Goal: Task Accomplishment & Management: Manage account settings

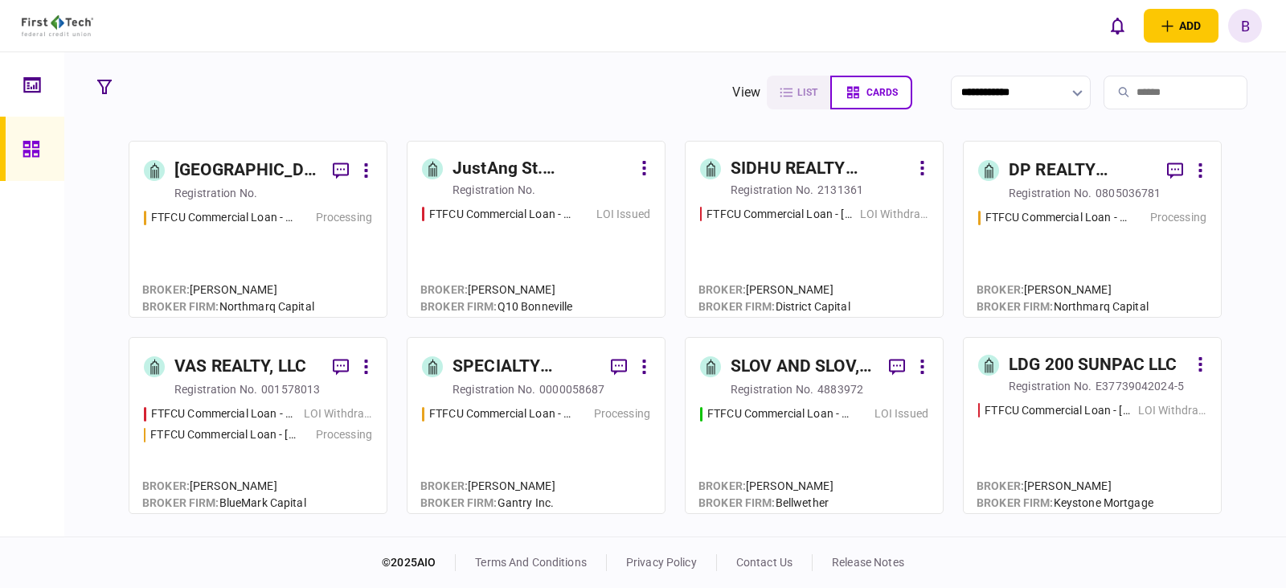
click at [1147, 94] on input "search" at bounding box center [1176, 93] width 144 height 34
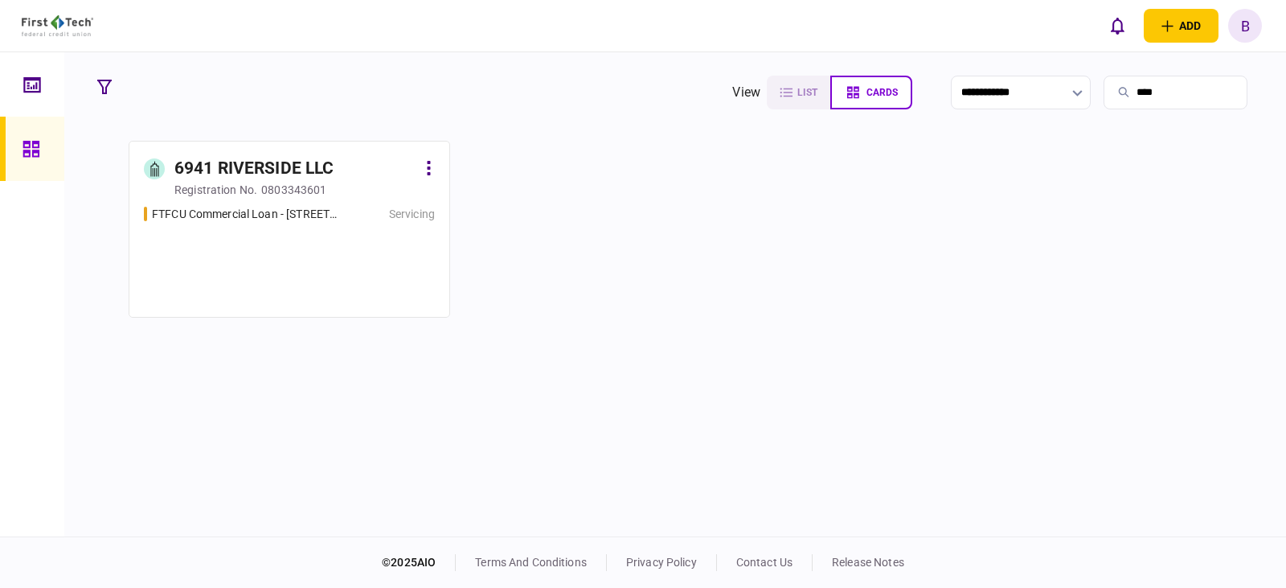
type input "****"
click at [233, 175] on div "6941 RIVERSIDE LLC" at bounding box center [253, 169] width 159 height 26
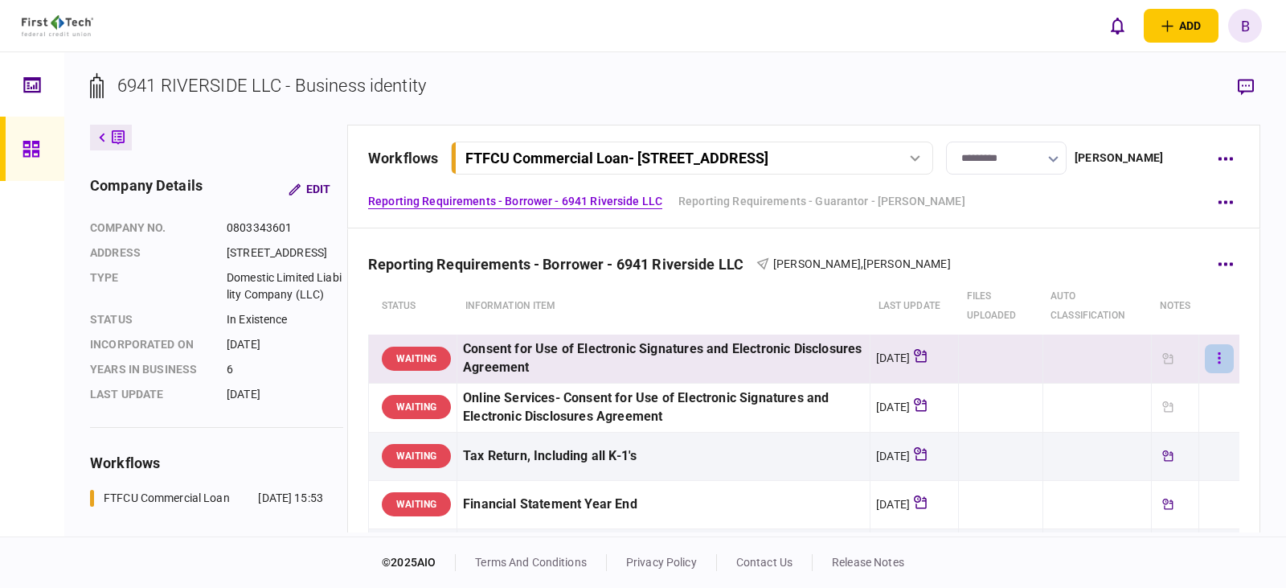
click at [1205, 355] on button "button" at bounding box center [1219, 358] width 29 height 29
click at [829, 230] on div at bounding box center [643, 294] width 1286 height 588
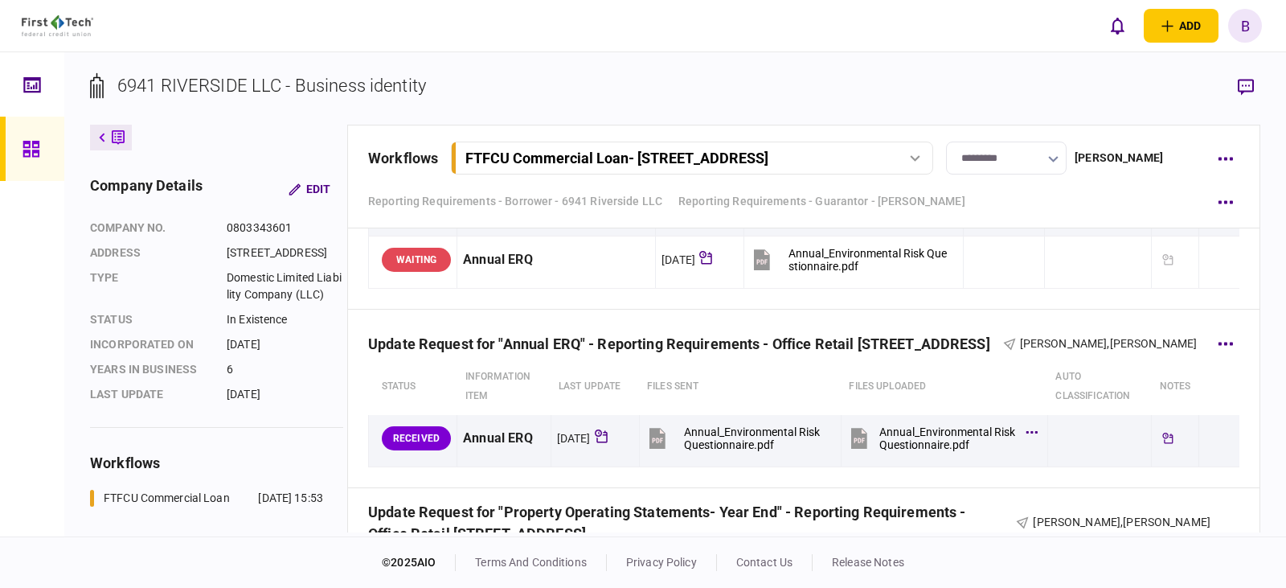
scroll to position [1528, 0]
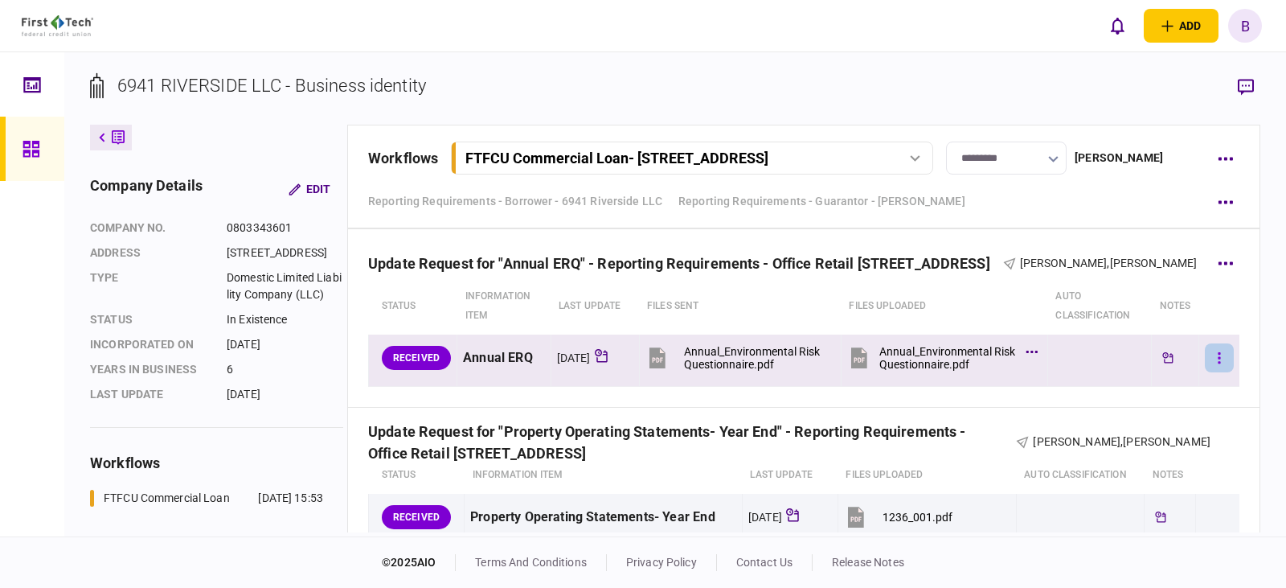
click at [1218, 357] on icon "button" at bounding box center [1219, 358] width 3 height 15
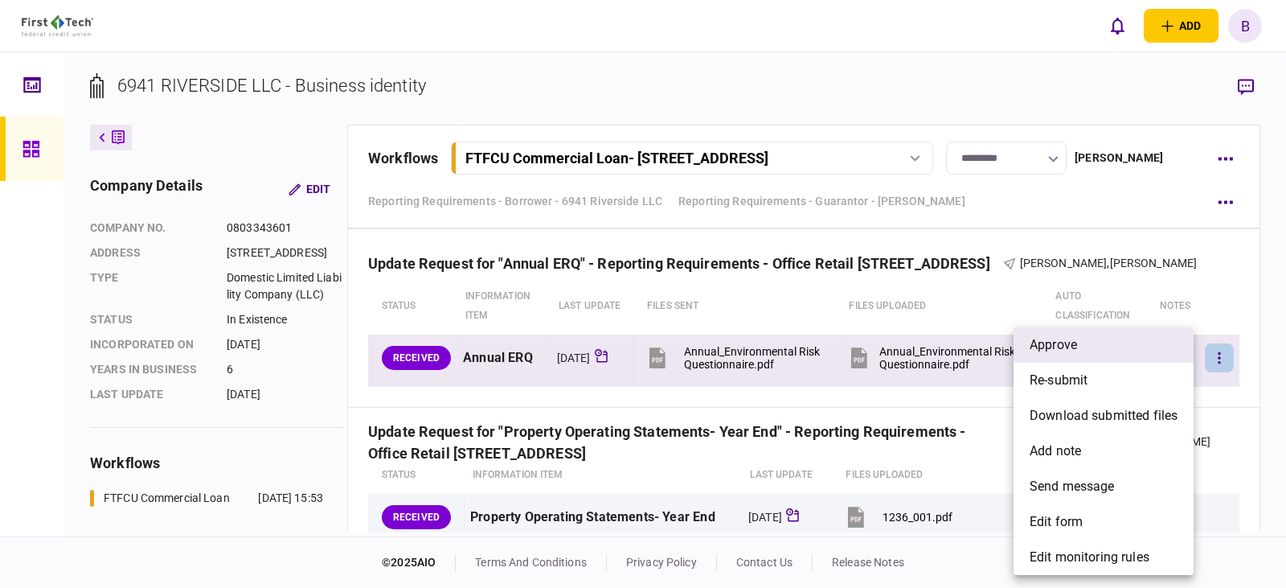
click at [1052, 343] on span "approve" at bounding box center [1053, 344] width 47 height 19
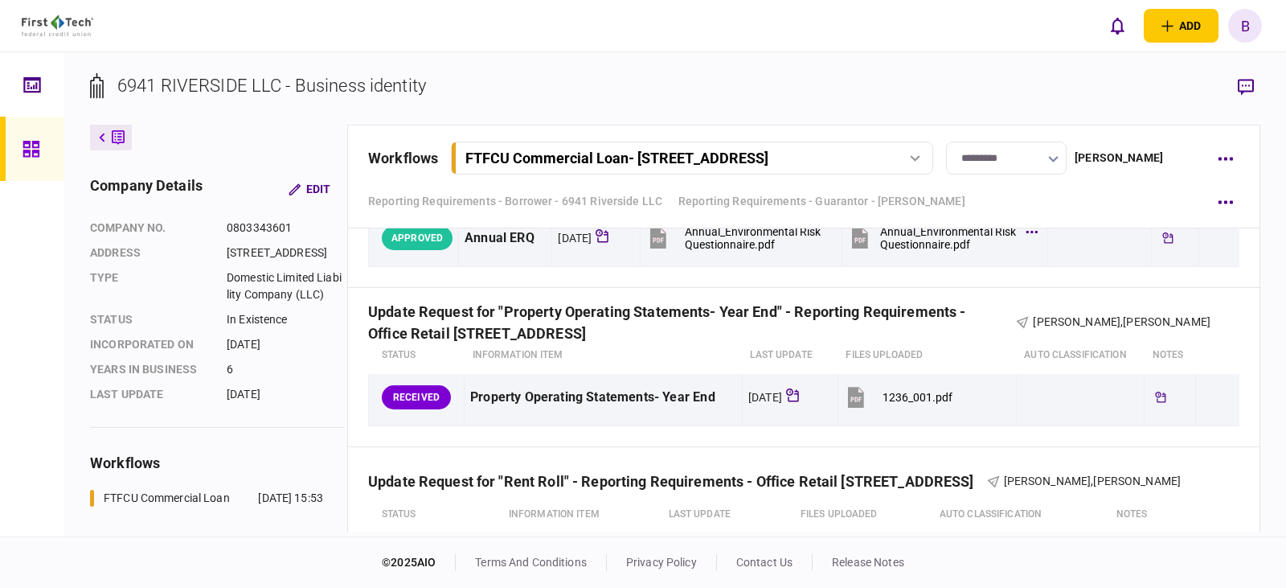
scroll to position [1688, 0]
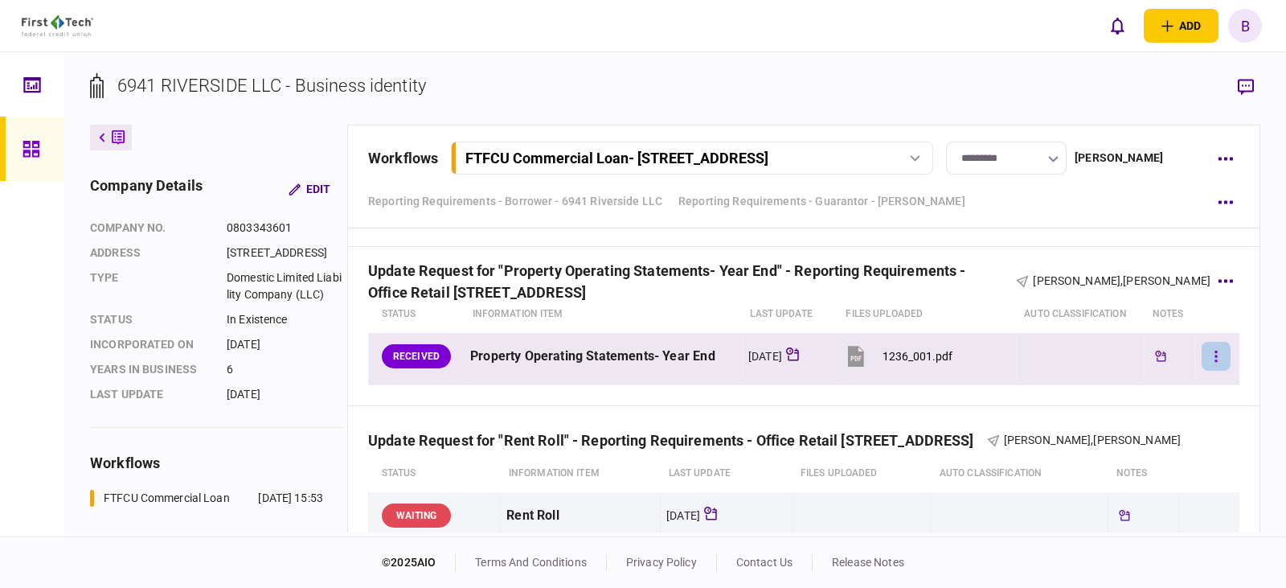
click at [1204, 357] on button "button" at bounding box center [1216, 356] width 29 height 29
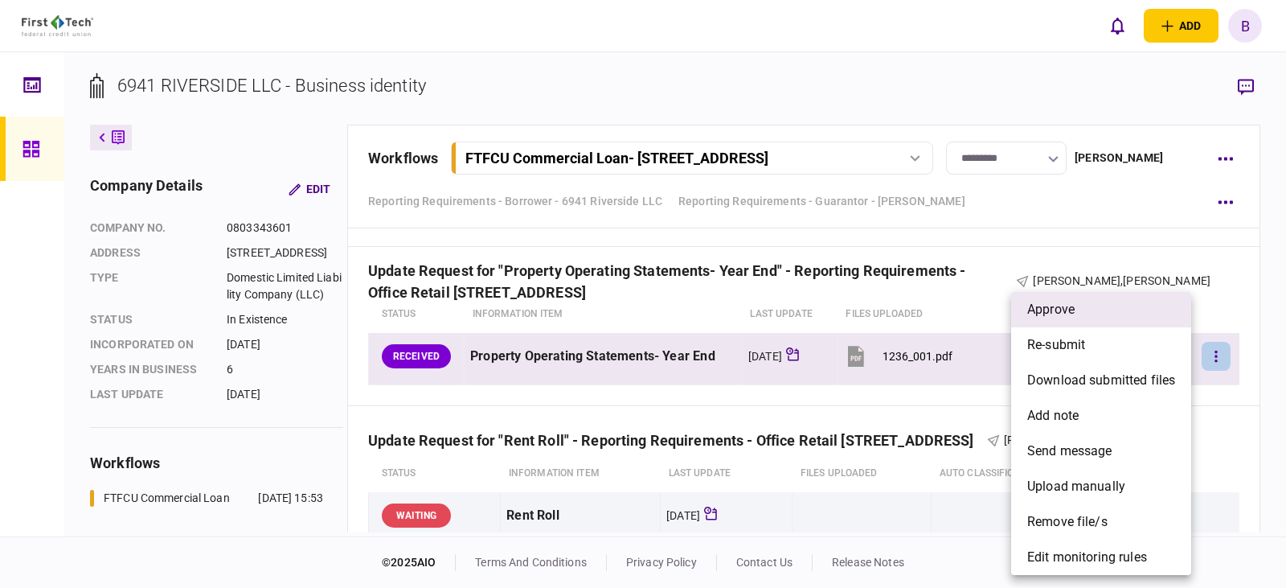
click at [1048, 305] on span "approve" at bounding box center [1050, 309] width 47 height 19
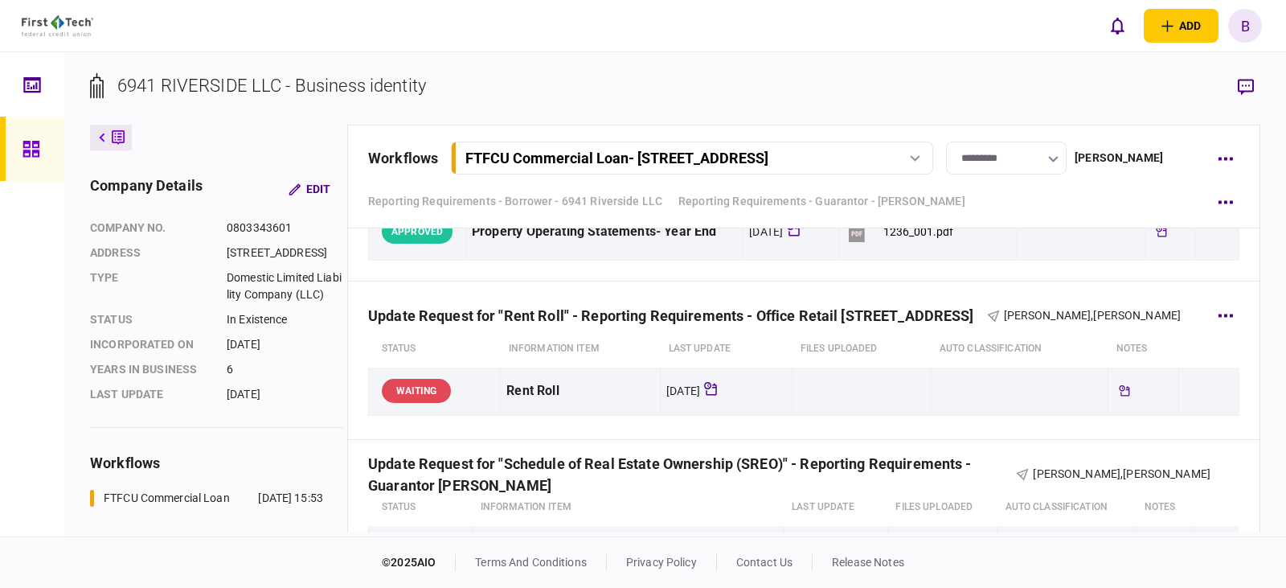
scroll to position [1849, 0]
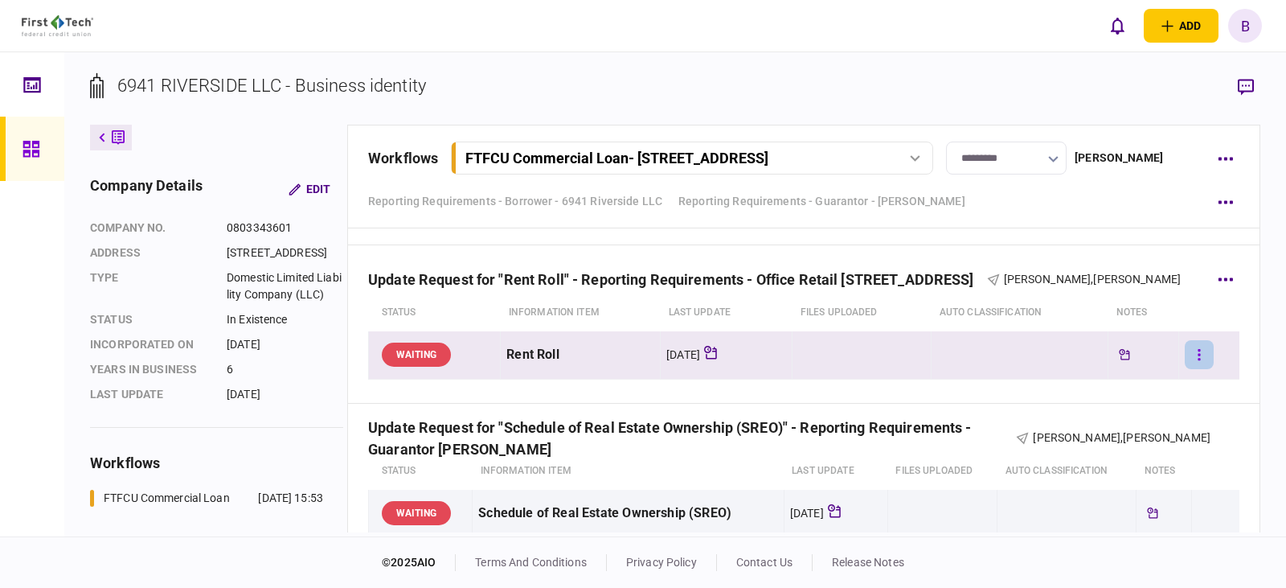
click at [1191, 353] on button "button" at bounding box center [1199, 354] width 29 height 29
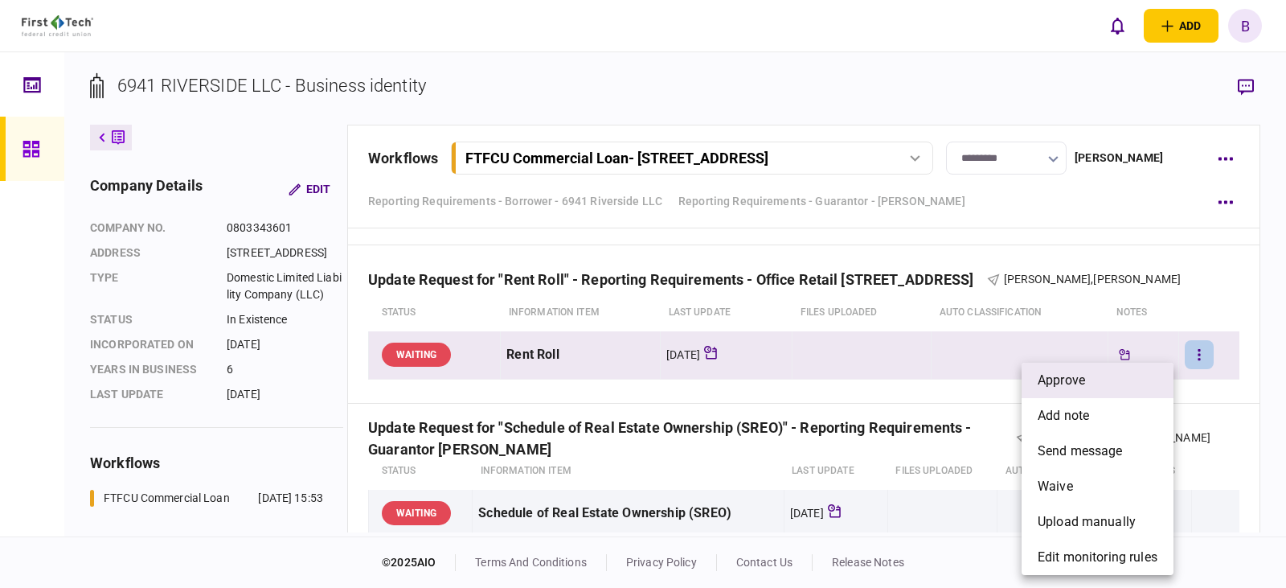
click at [1062, 376] on span "approve" at bounding box center [1061, 380] width 47 height 19
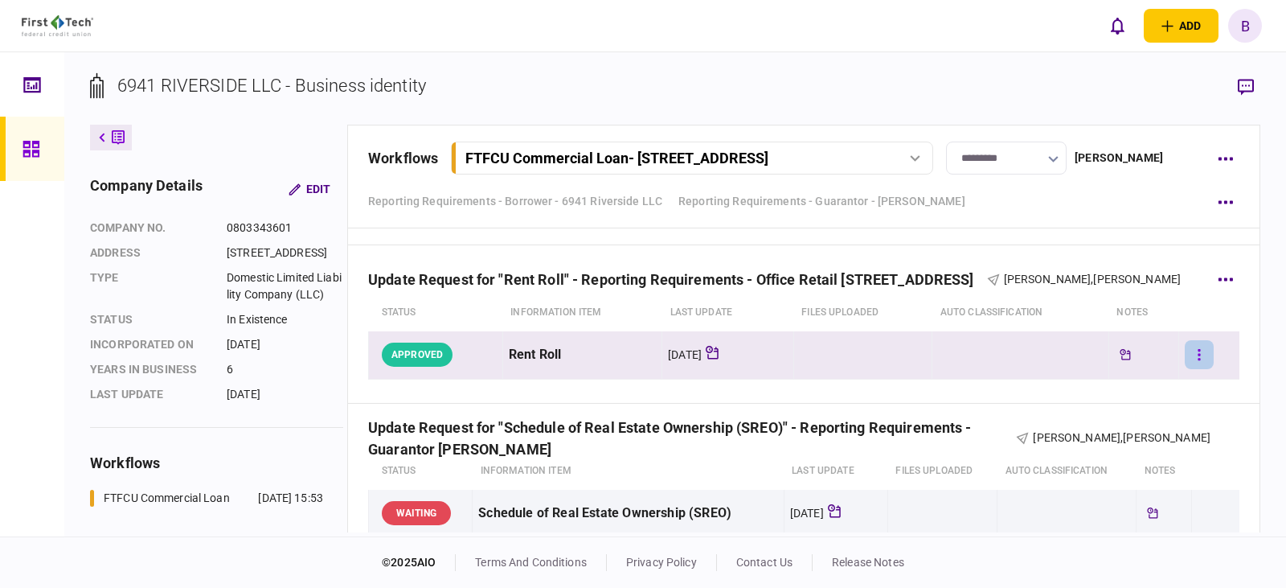
click at [1195, 356] on button "button" at bounding box center [1199, 354] width 29 height 29
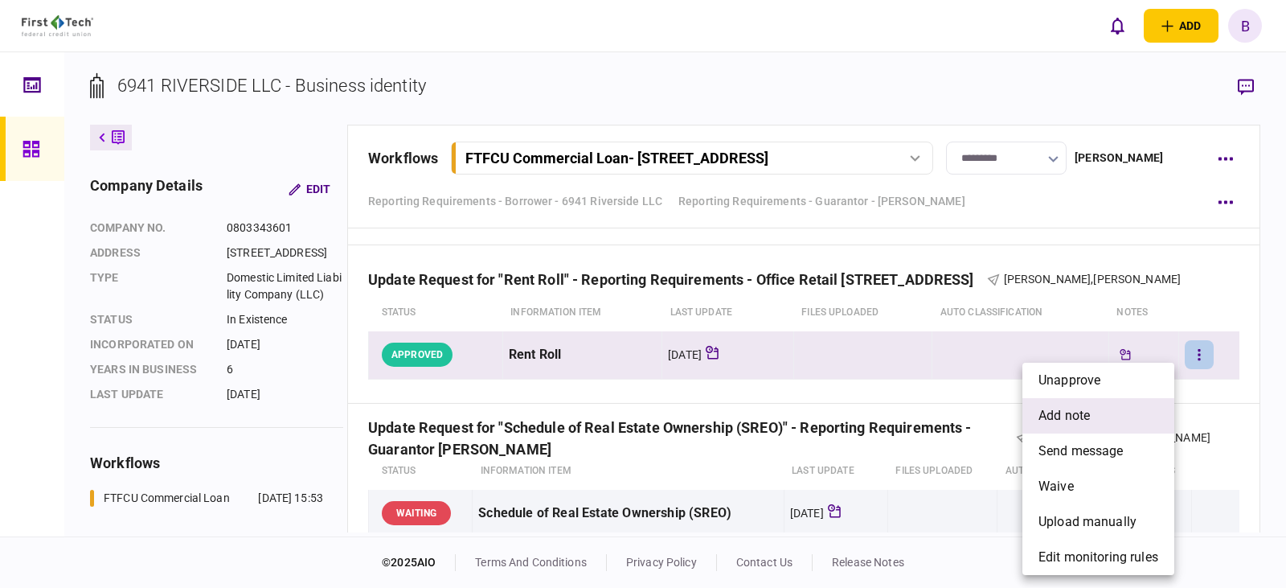
click at [1080, 421] on span "add note" at bounding box center [1064, 415] width 51 height 19
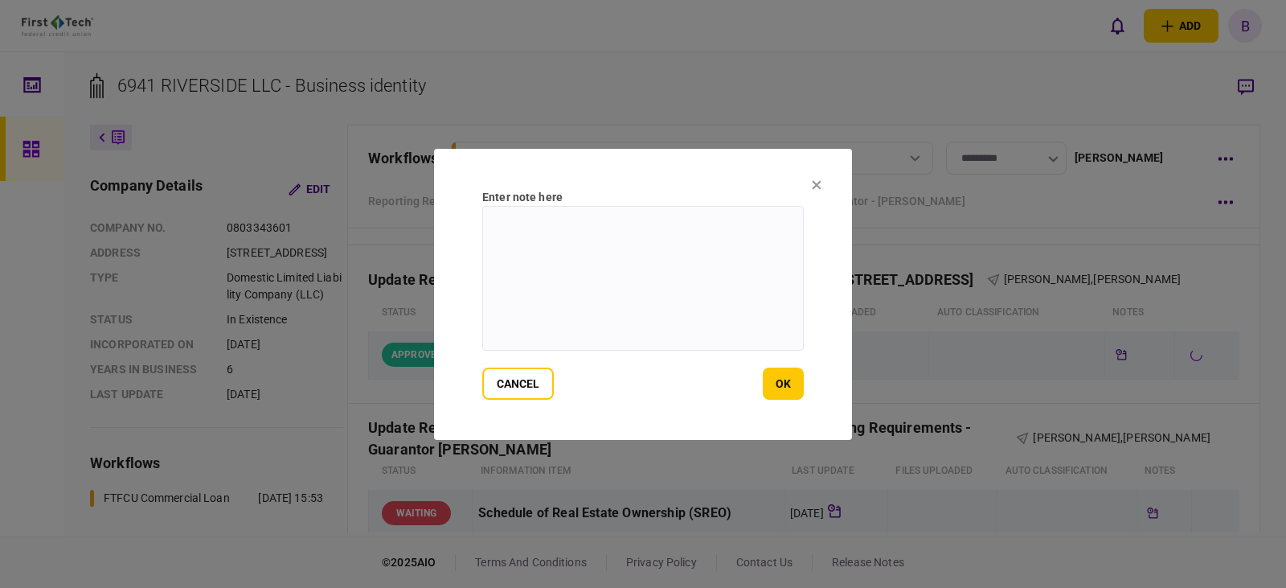
click at [623, 233] on textarea at bounding box center [643, 278] width 322 height 145
type textarea "**********"
click at [780, 380] on button "ok" at bounding box center [783, 383] width 41 height 32
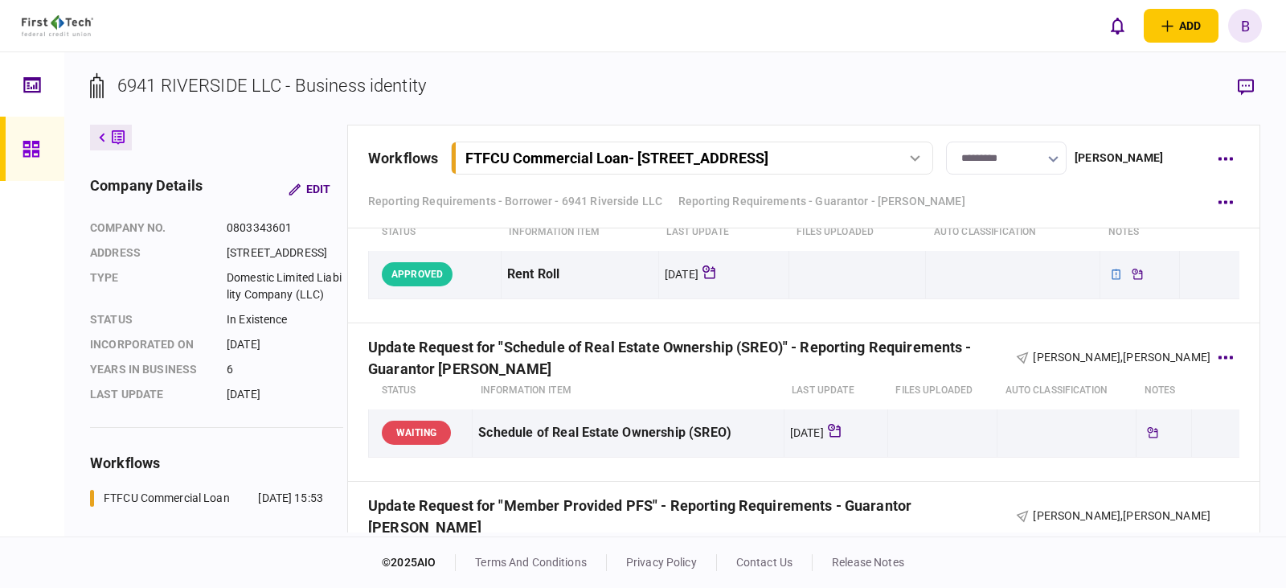
scroll to position [2010, 0]
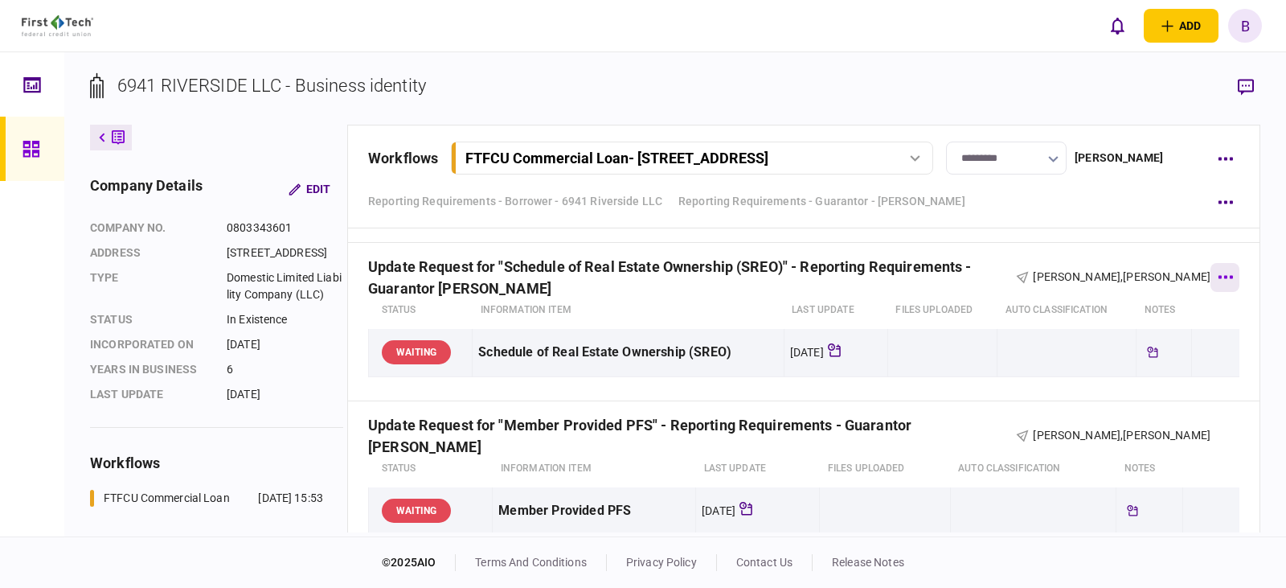
click at [1219, 278] on icon "button" at bounding box center [1225, 277] width 14 height 3
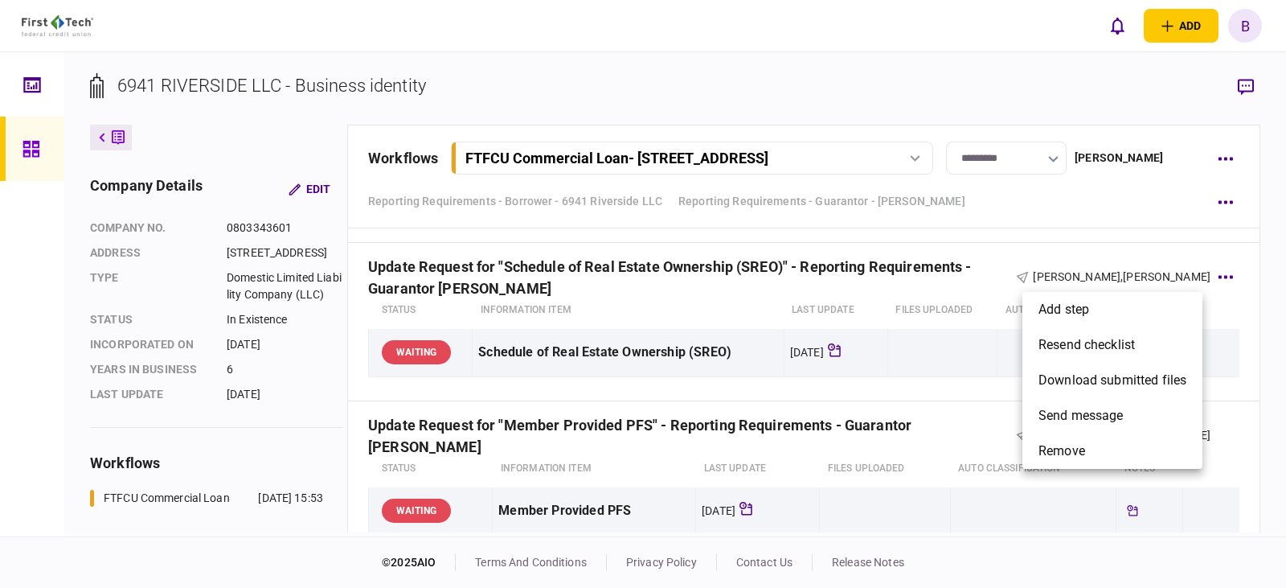
click at [1218, 276] on div at bounding box center [643, 294] width 1286 height 588
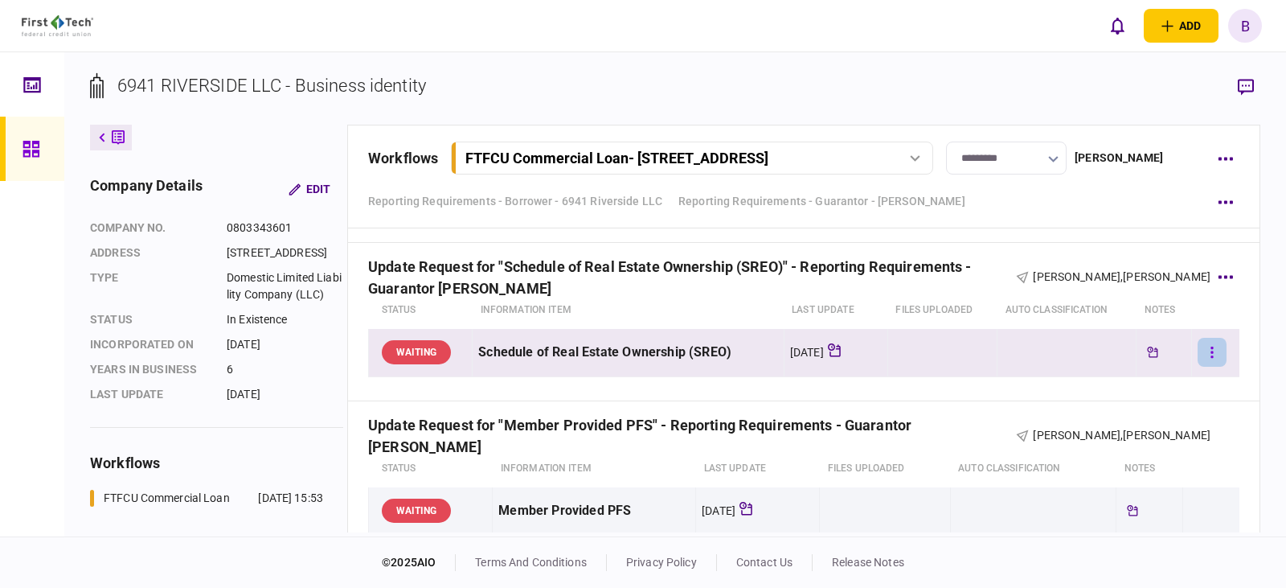
click at [1204, 349] on button "button" at bounding box center [1212, 352] width 29 height 29
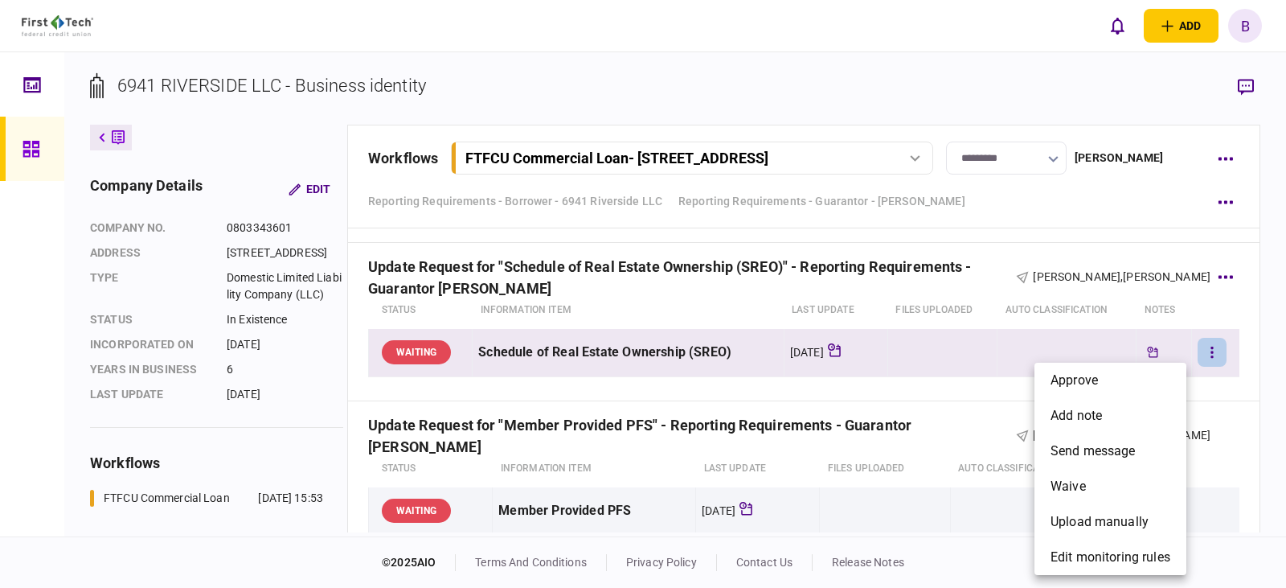
click at [1076, 379] on span "approve" at bounding box center [1074, 380] width 47 height 19
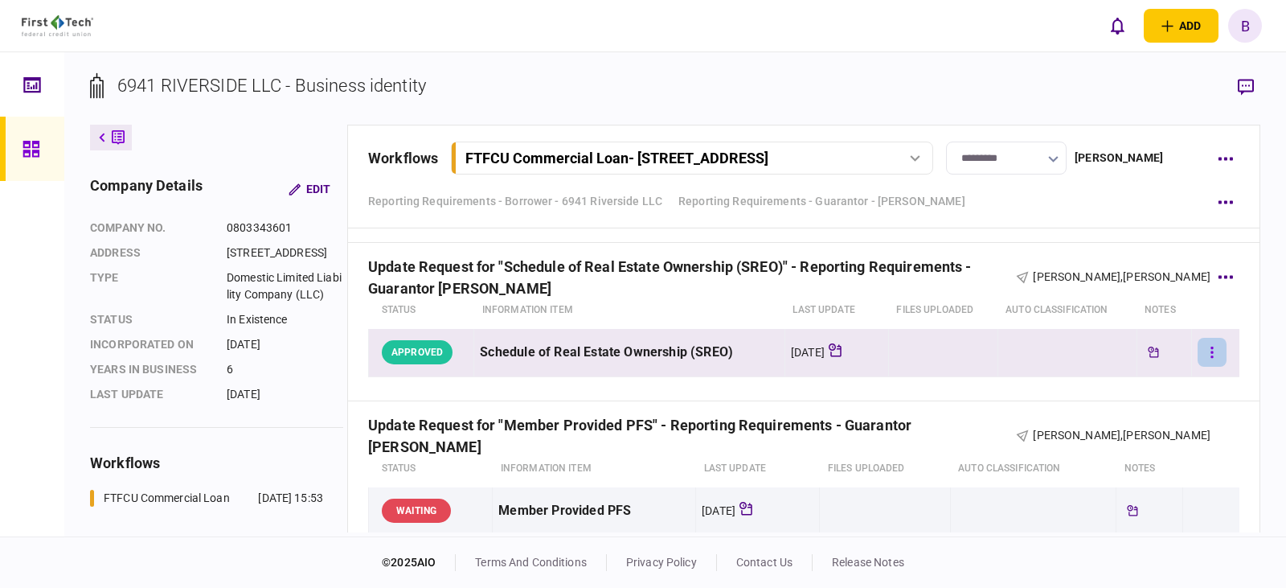
click at [1206, 351] on button "button" at bounding box center [1212, 352] width 29 height 29
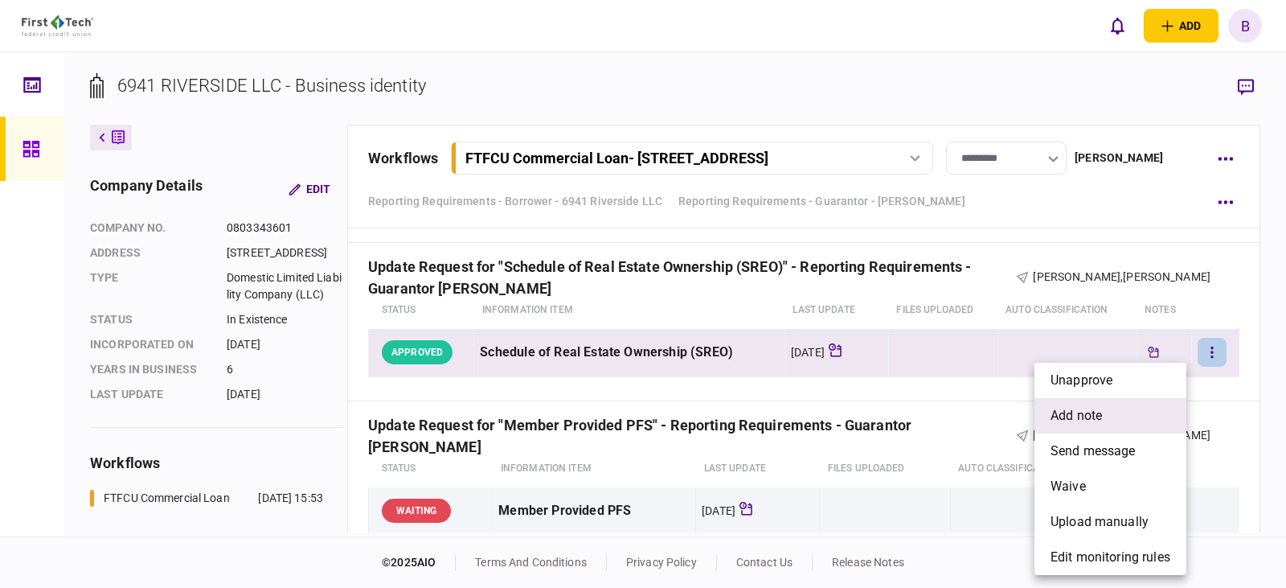
click at [1086, 412] on span "add note" at bounding box center [1076, 415] width 51 height 19
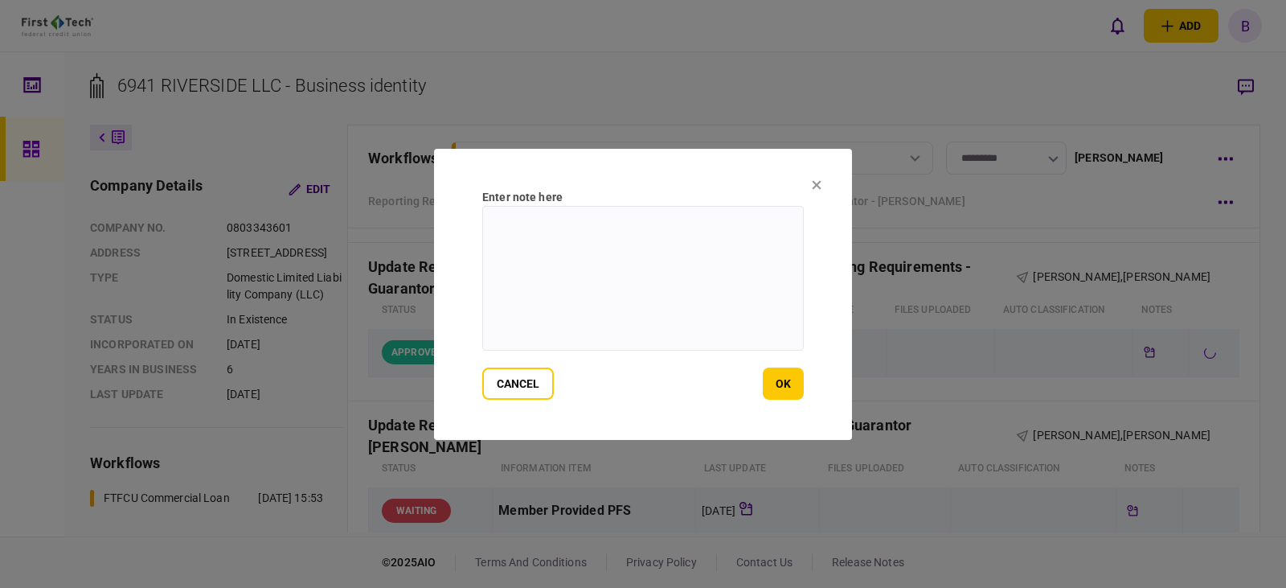
click at [601, 231] on textarea at bounding box center [643, 278] width 322 height 145
type textarea "**********"
click at [781, 384] on button "ok" at bounding box center [783, 383] width 41 height 32
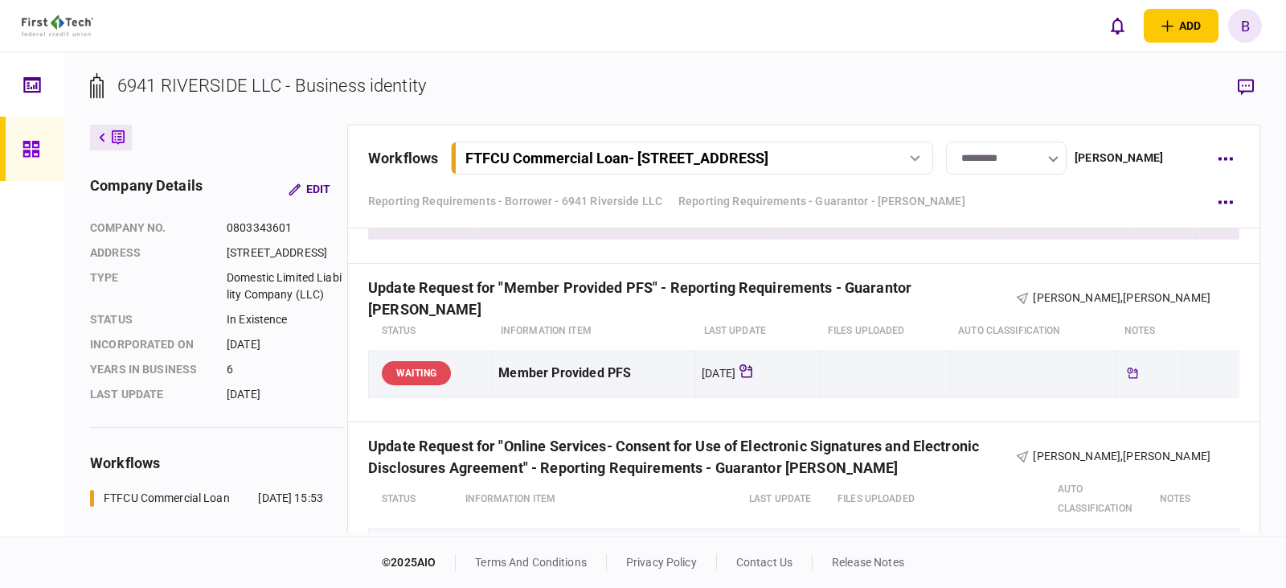
scroll to position [2171, 0]
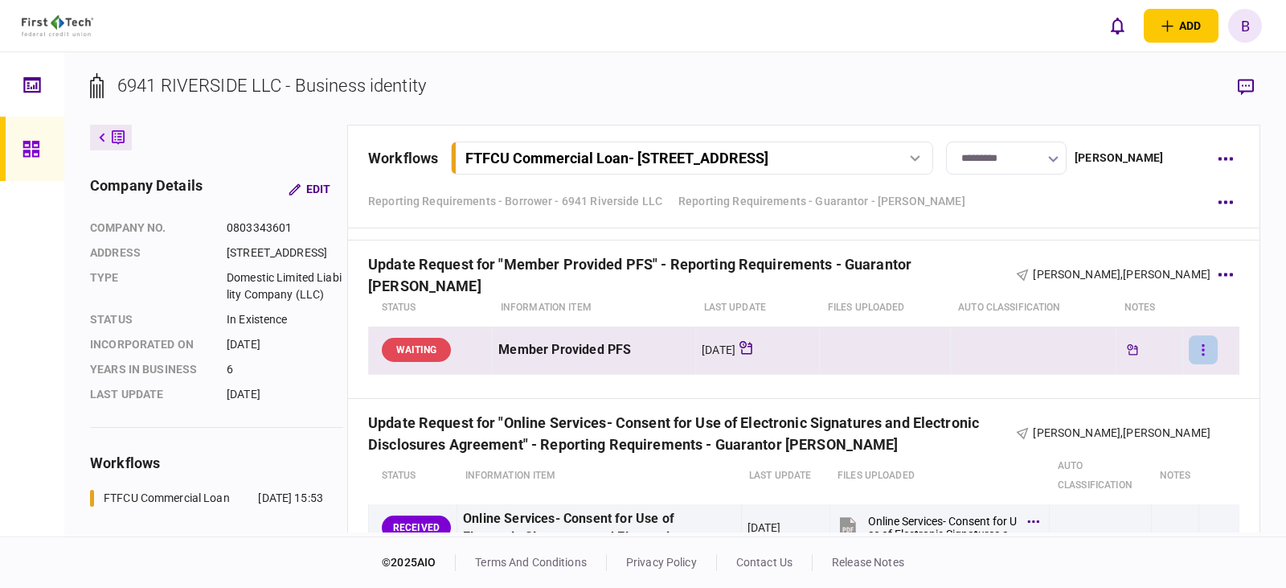
click at [1196, 349] on button "button" at bounding box center [1203, 349] width 29 height 29
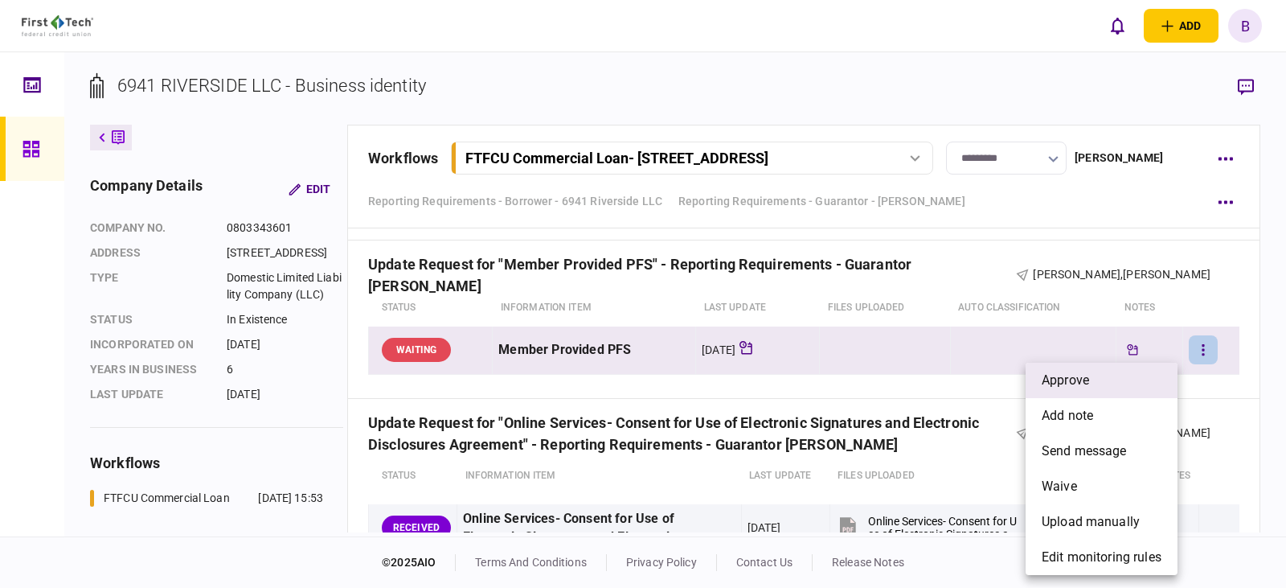
click at [1064, 379] on span "approve" at bounding box center [1065, 380] width 47 height 19
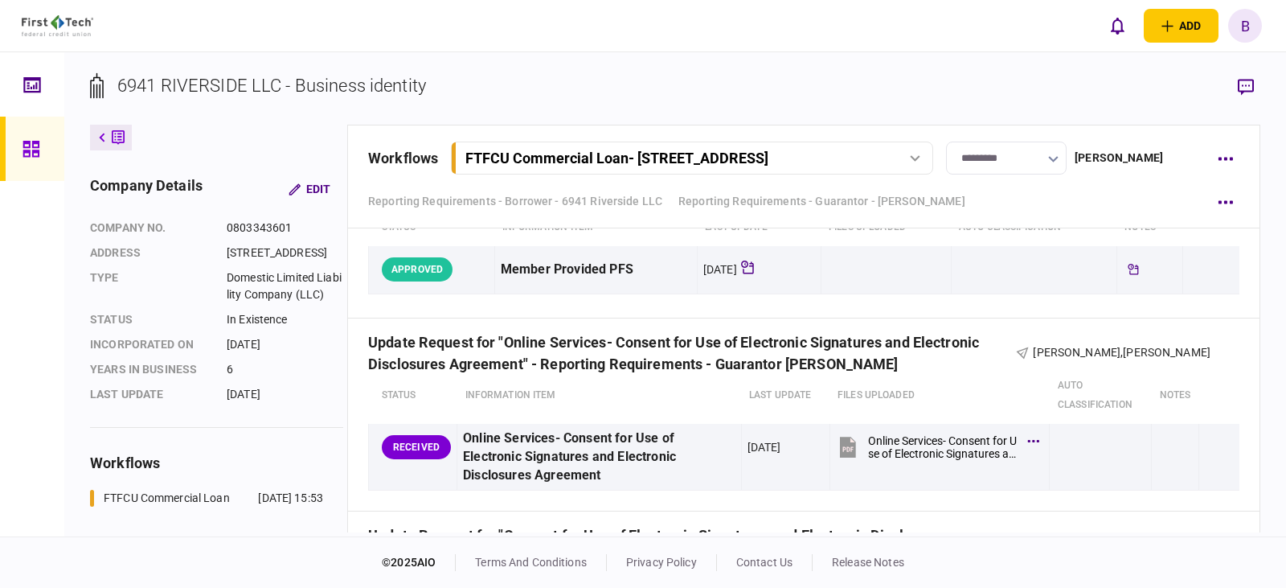
scroll to position [2331, 0]
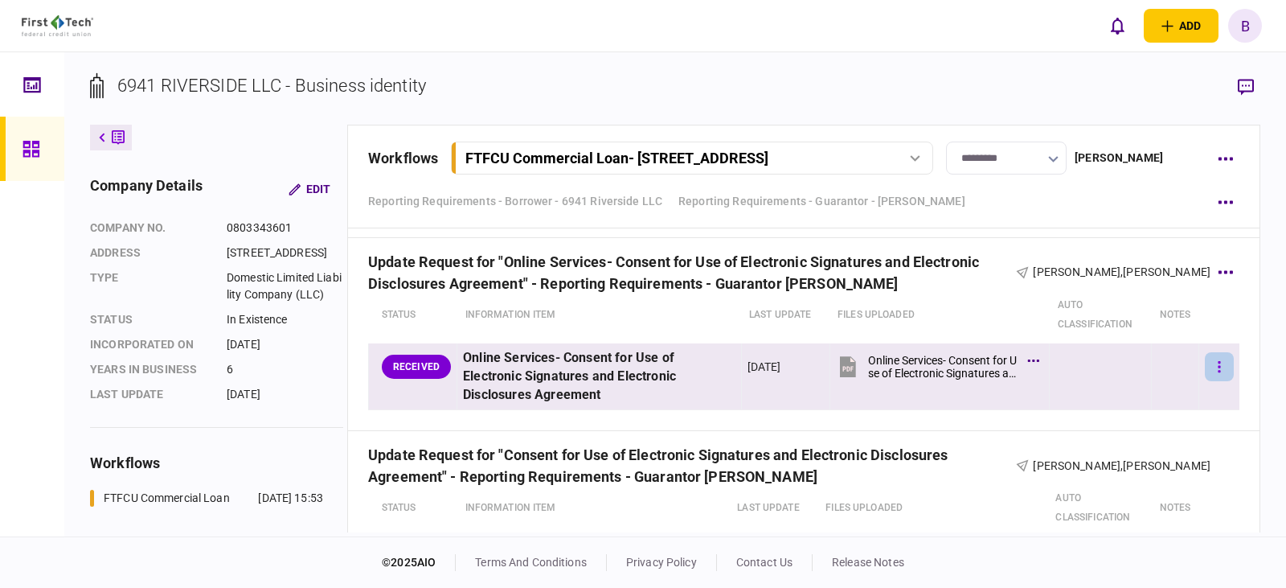
click at [1218, 367] on icon "button" at bounding box center [1219, 366] width 2 height 11
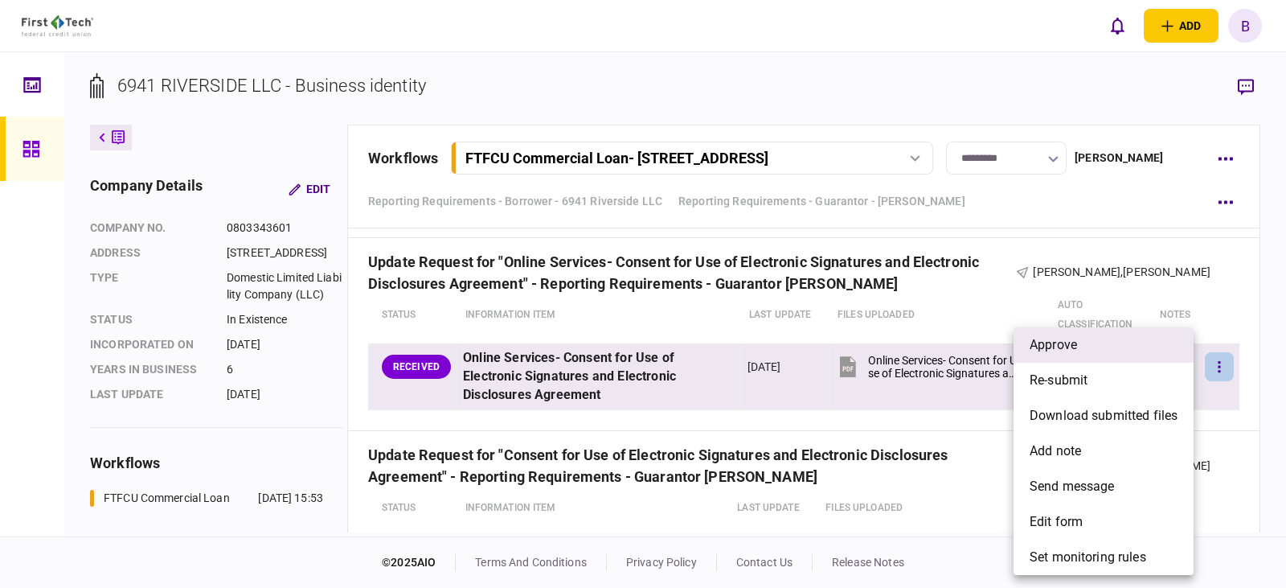
click at [1052, 343] on span "approve" at bounding box center [1053, 344] width 47 height 19
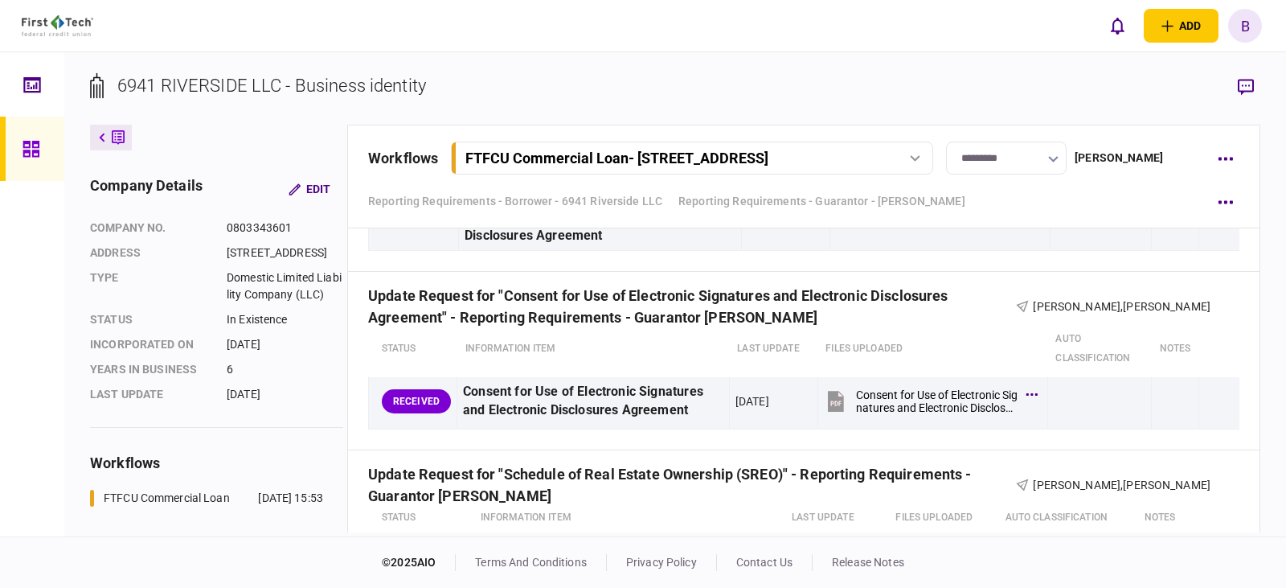
scroll to position [2492, 0]
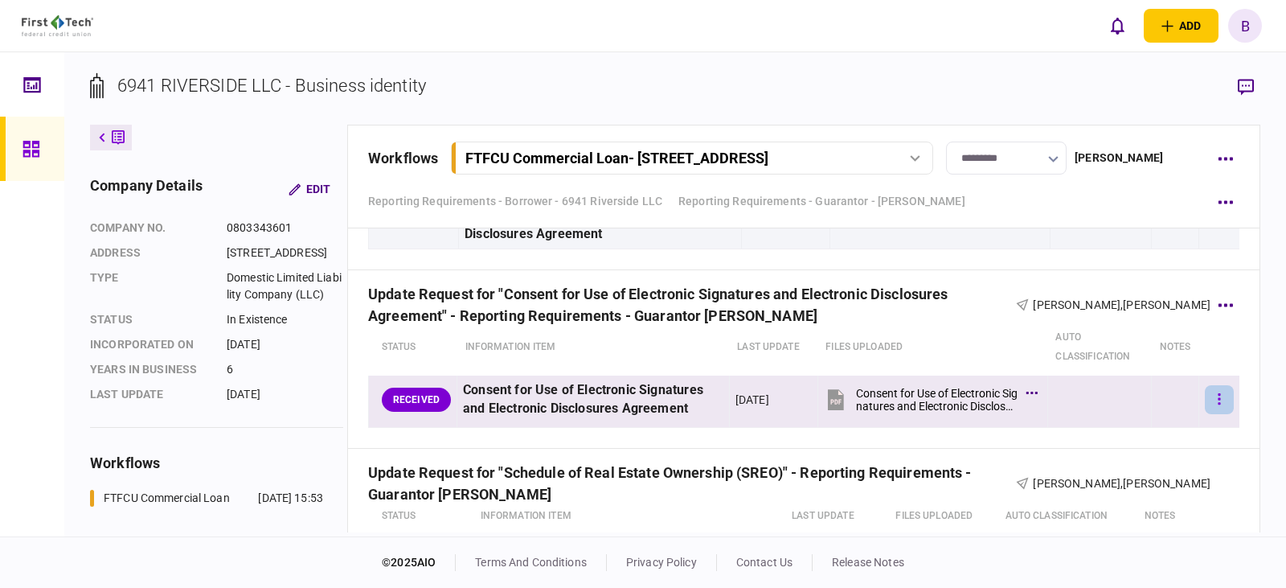
click at [1218, 401] on icon "button" at bounding box center [1219, 399] width 3 height 15
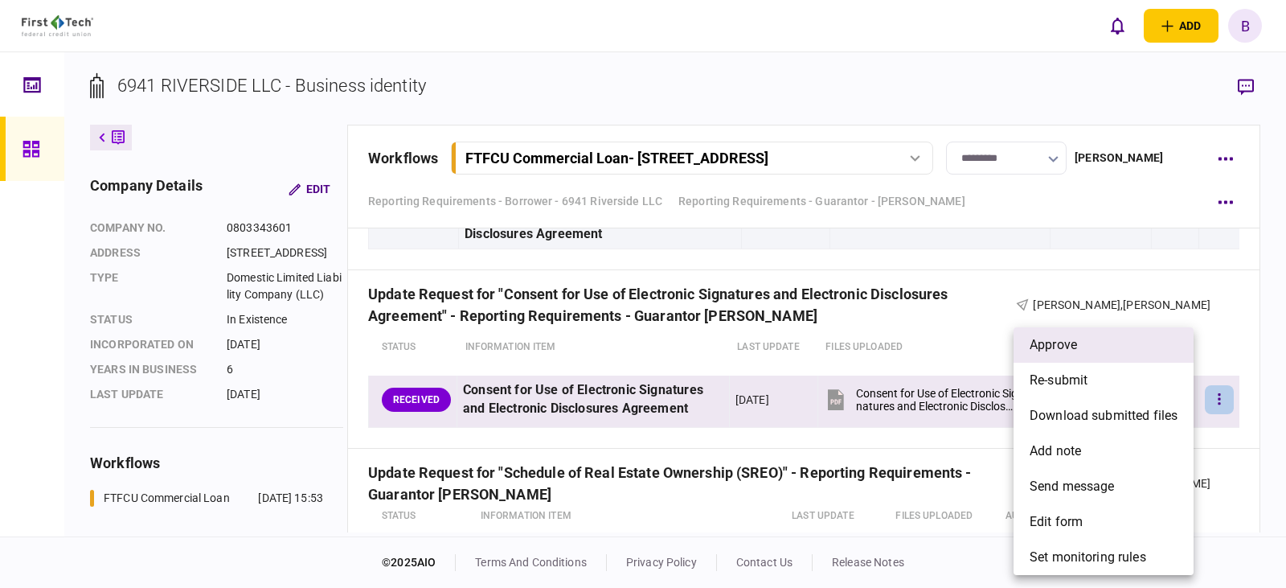
click at [1068, 343] on span "approve" at bounding box center [1053, 344] width 47 height 19
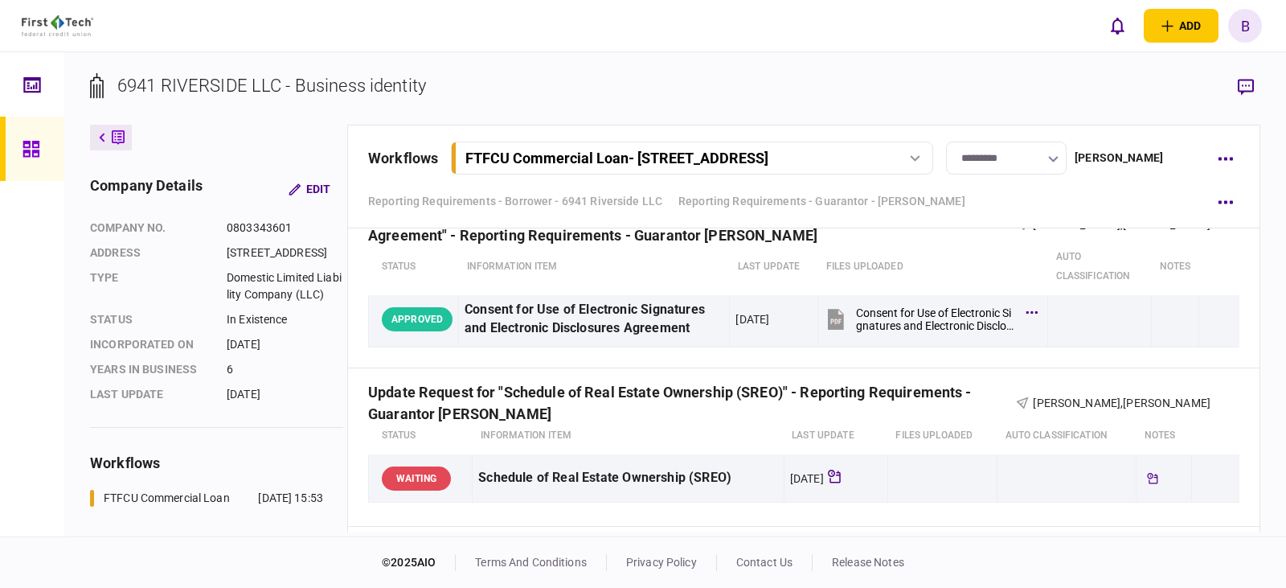
scroll to position [2653, 0]
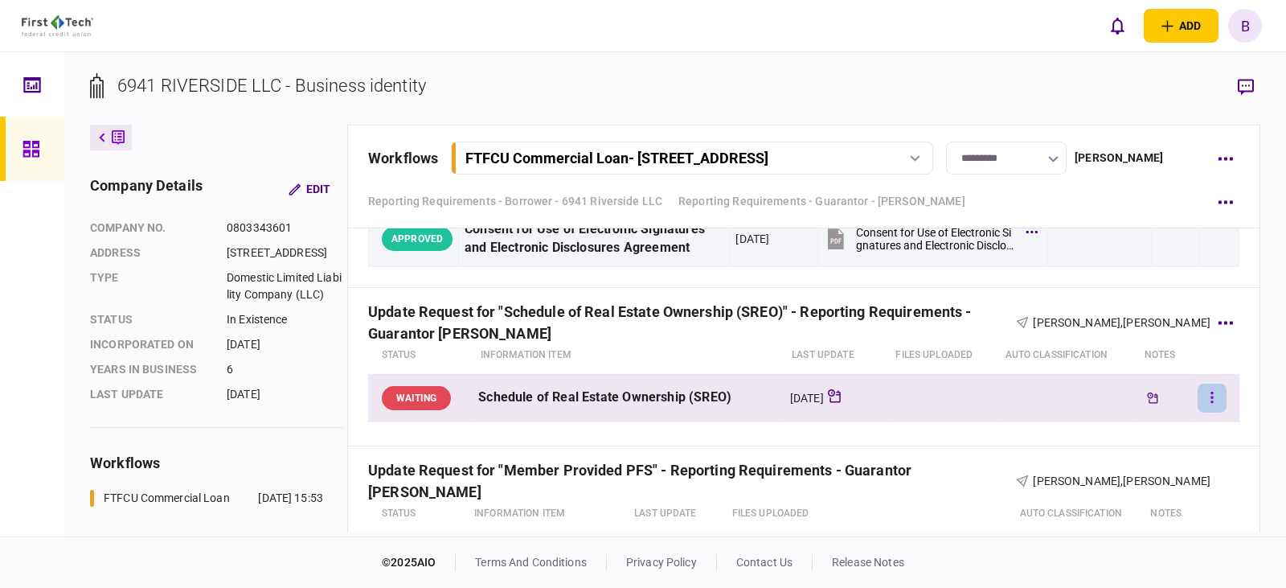
click at [1211, 396] on icon "button" at bounding box center [1212, 397] width 3 height 15
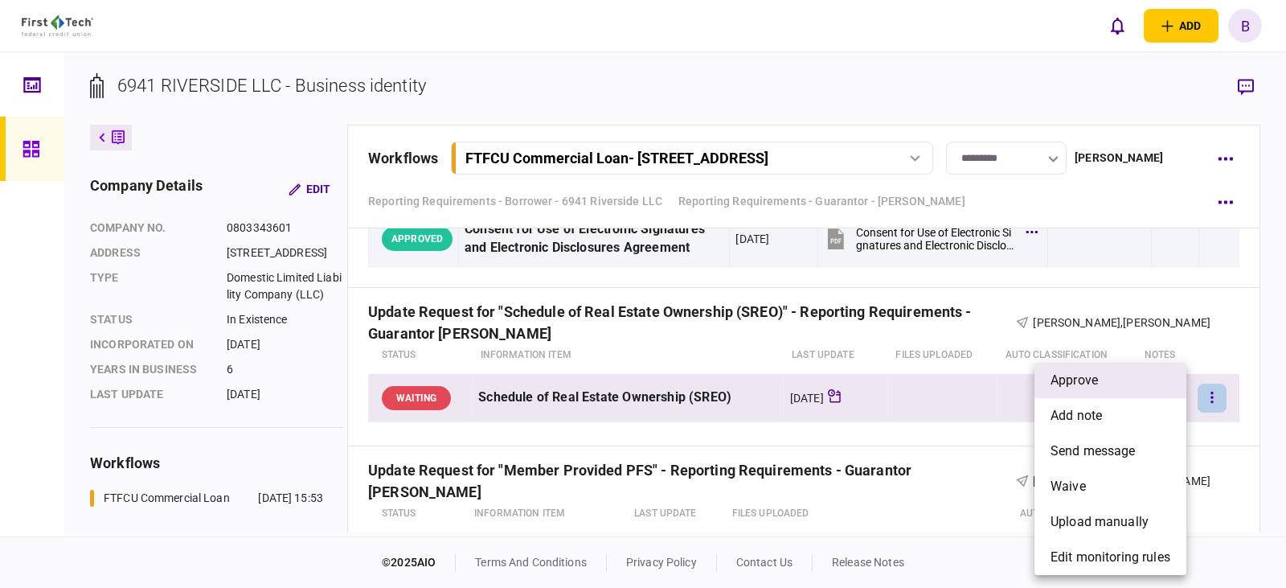
click at [1083, 383] on span "approve" at bounding box center [1074, 380] width 47 height 19
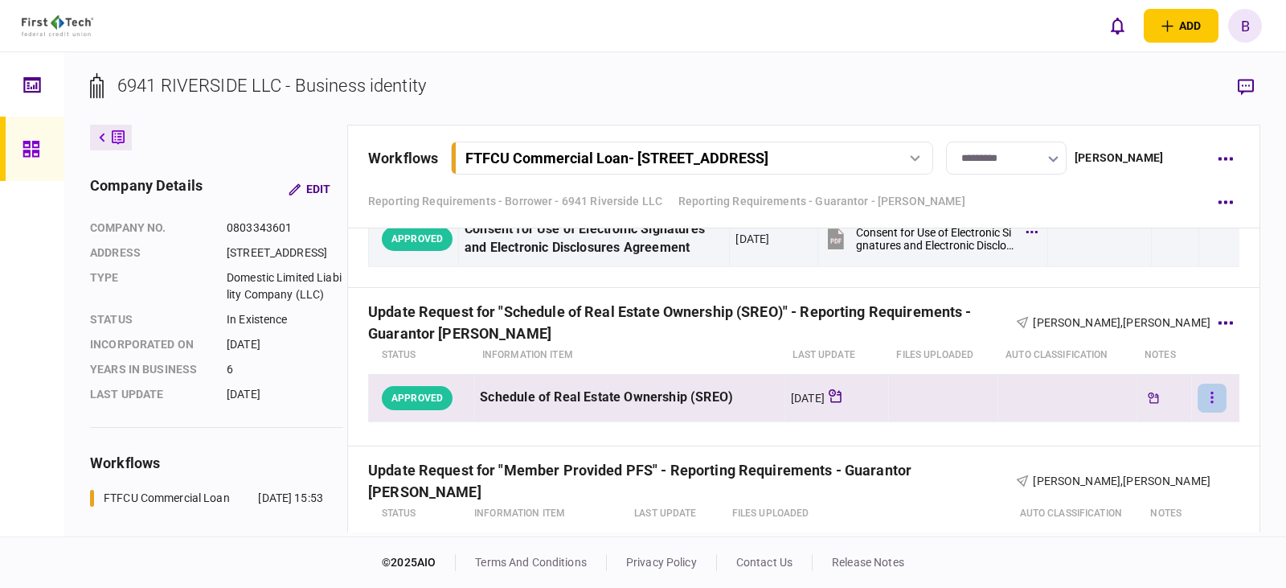
click at [1198, 396] on button "button" at bounding box center [1212, 397] width 29 height 29
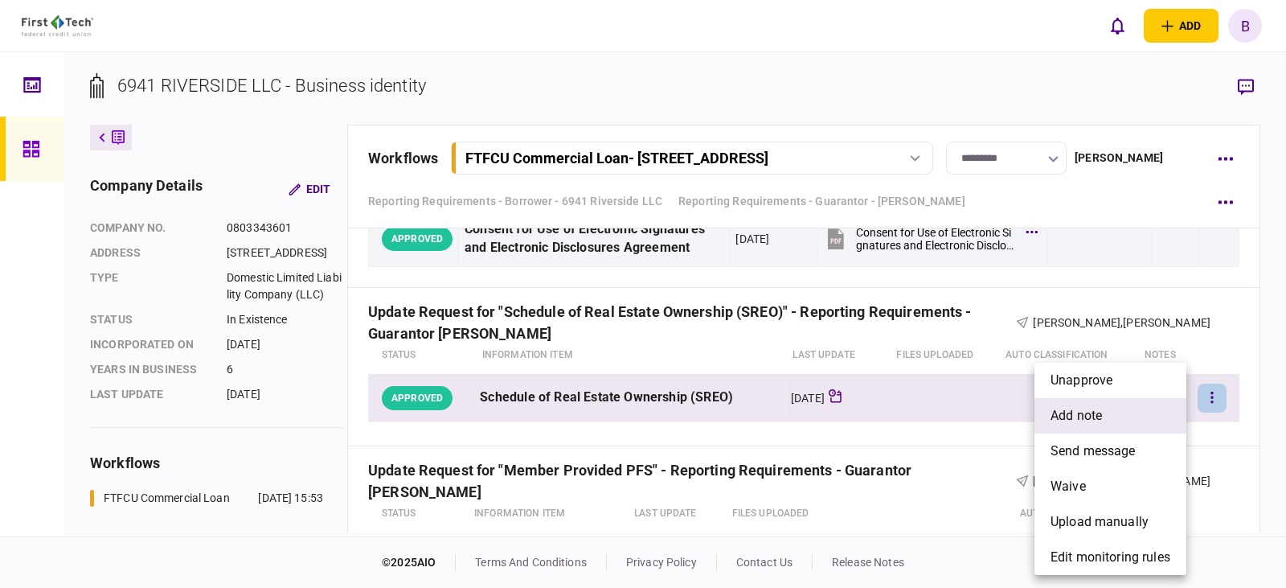
click at [1080, 410] on span "add note" at bounding box center [1076, 415] width 51 height 19
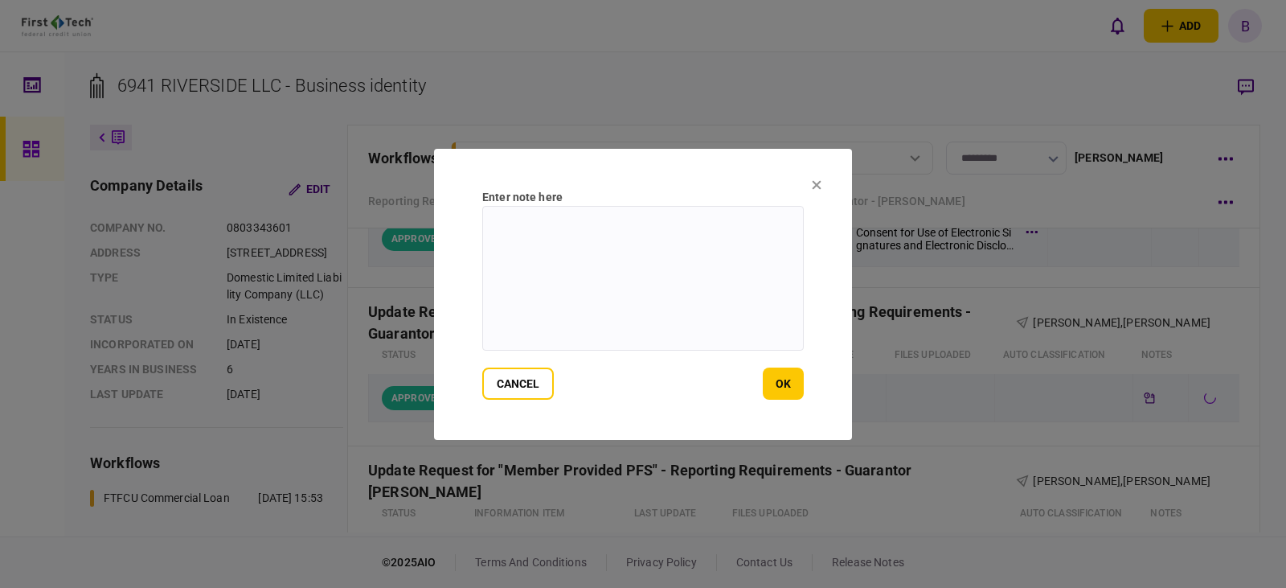
click at [568, 215] on textarea at bounding box center [643, 278] width 322 height 145
click at [588, 224] on textarea "**********" at bounding box center [643, 278] width 322 height 145
type textarea "**********"
click at [777, 385] on button "ok" at bounding box center [783, 383] width 41 height 32
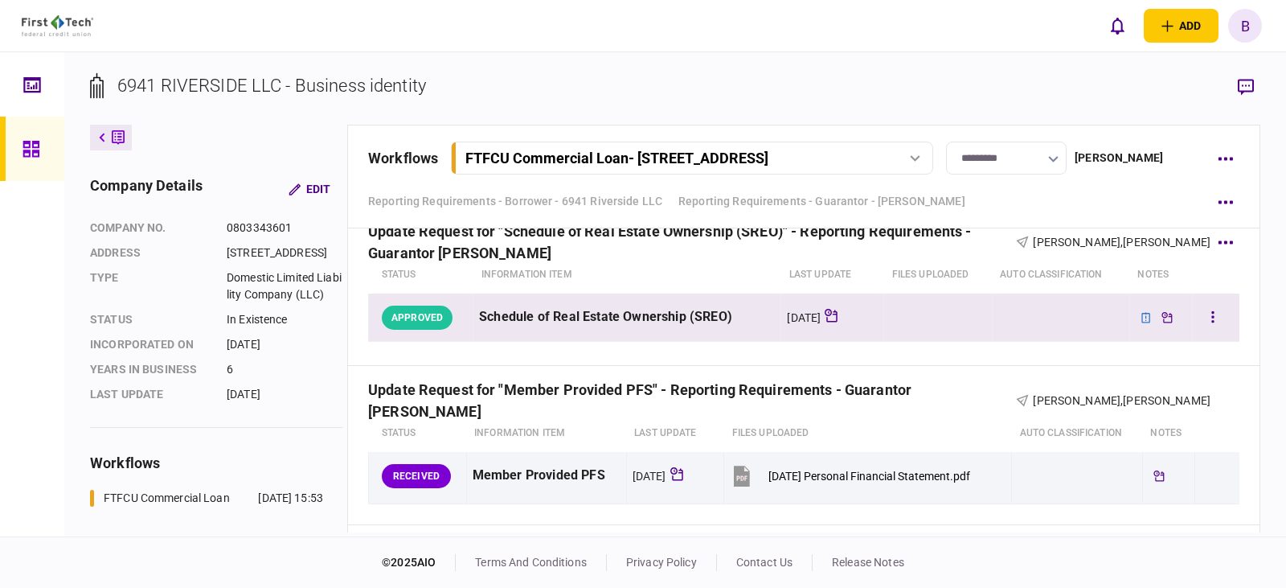
scroll to position [2814, 0]
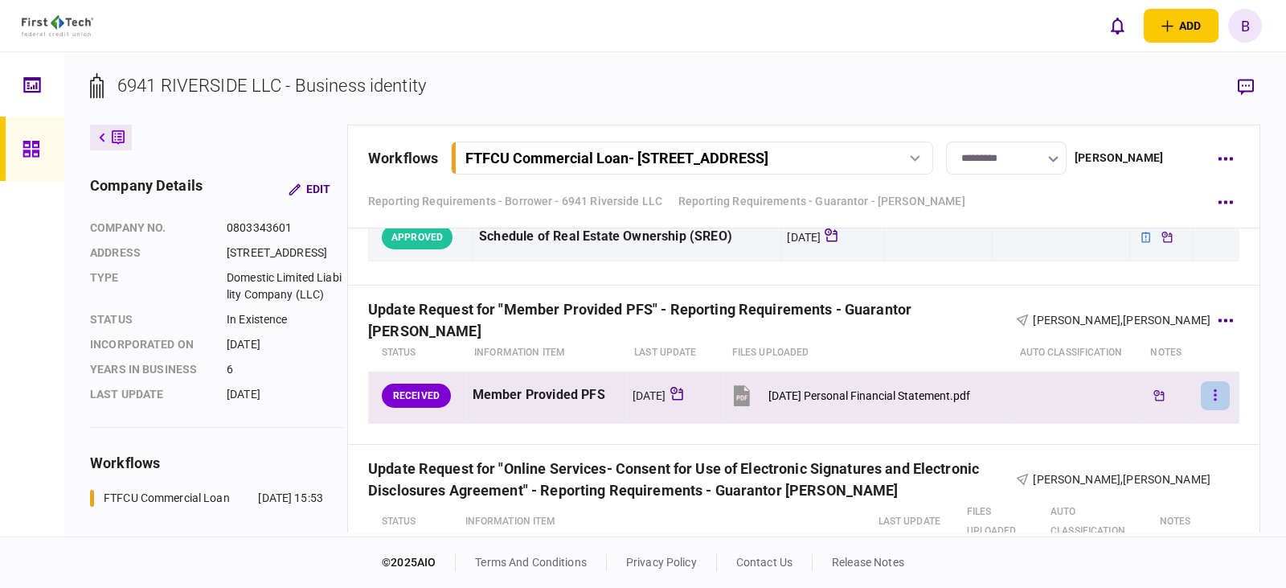
click at [1214, 396] on icon "button" at bounding box center [1215, 394] width 2 height 11
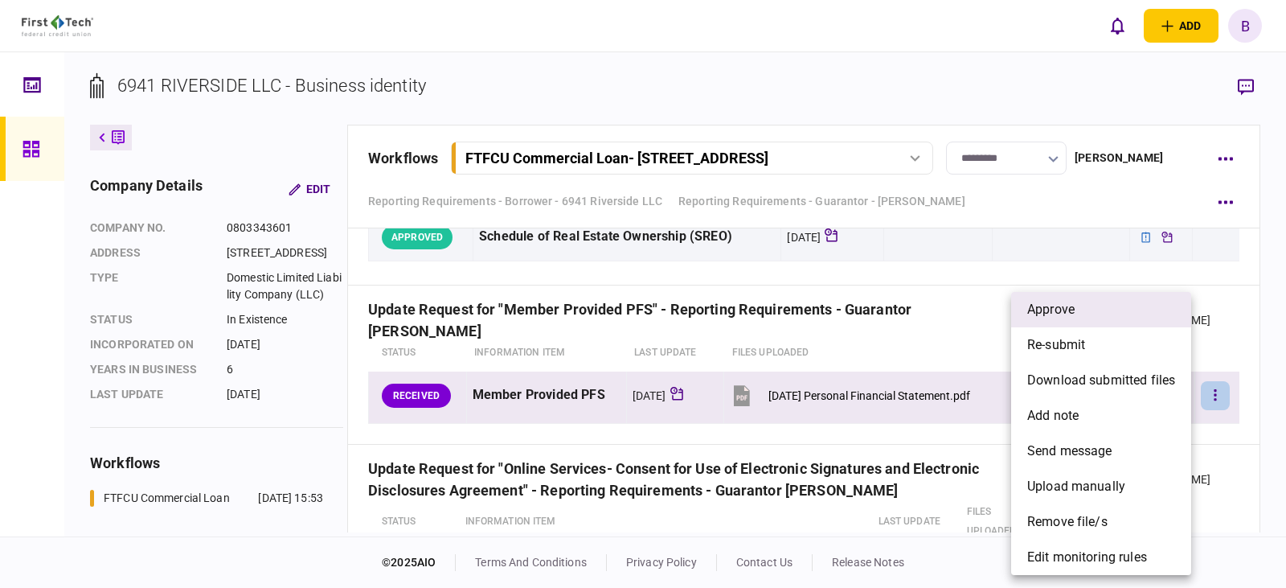
click at [1044, 309] on span "approve" at bounding box center [1050, 309] width 47 height 19
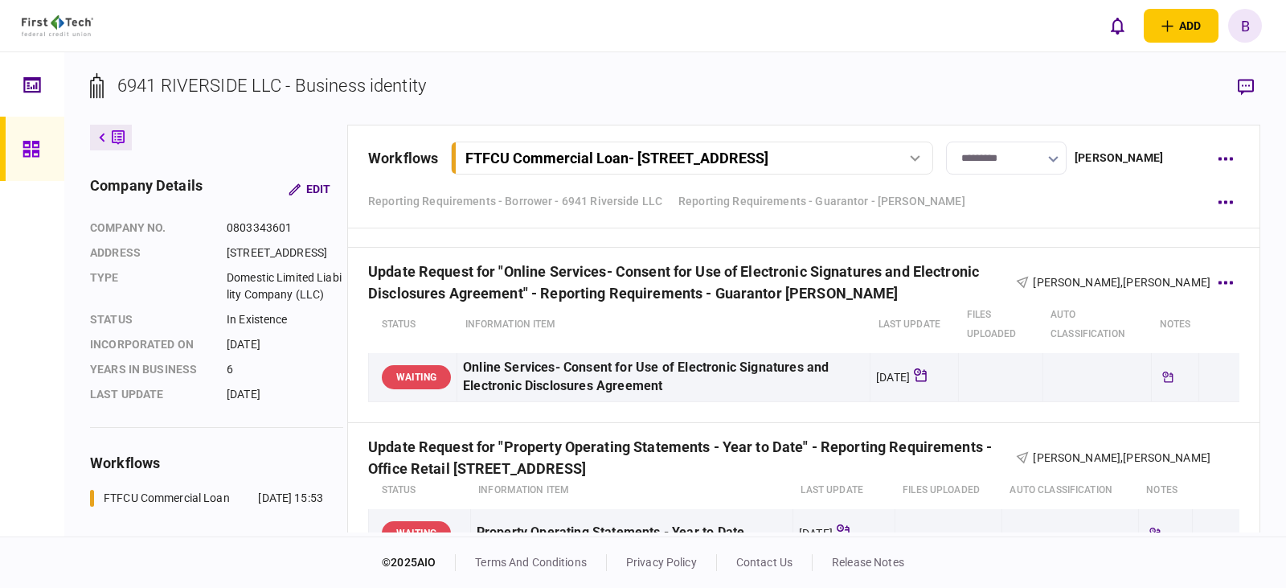
scroll to position [2975, 0]
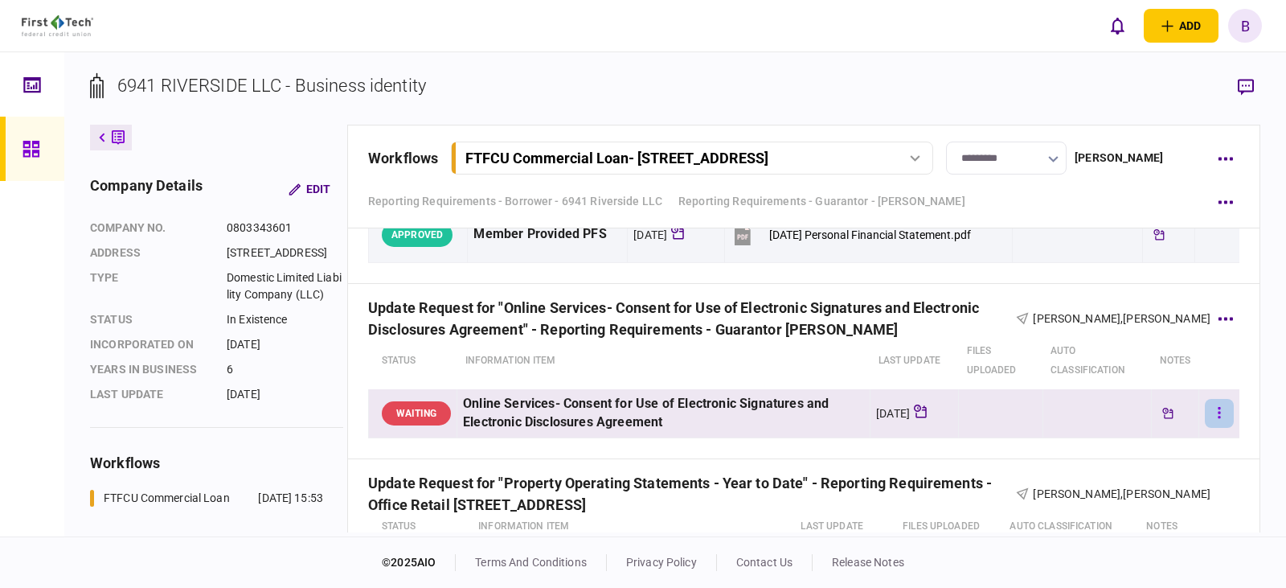
click at [1212, 414] on button "button" at bounding box center [1219, 413] width 29 height 29
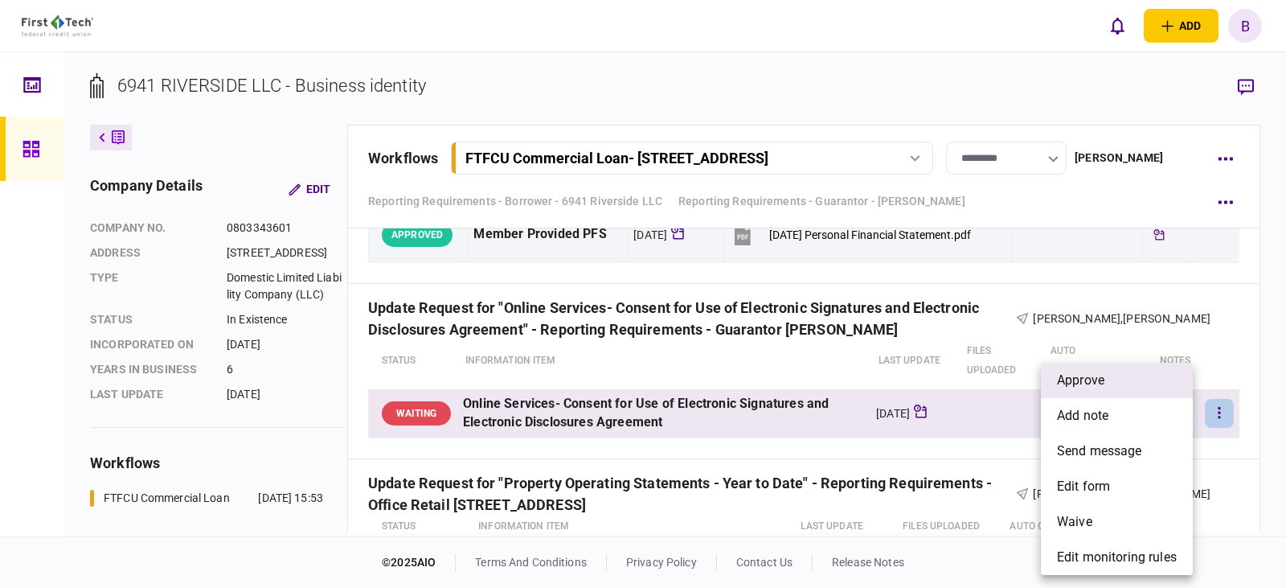
click at [1094, 376] on span "approve" at bounding box center [1080, 380] width 47 height 19
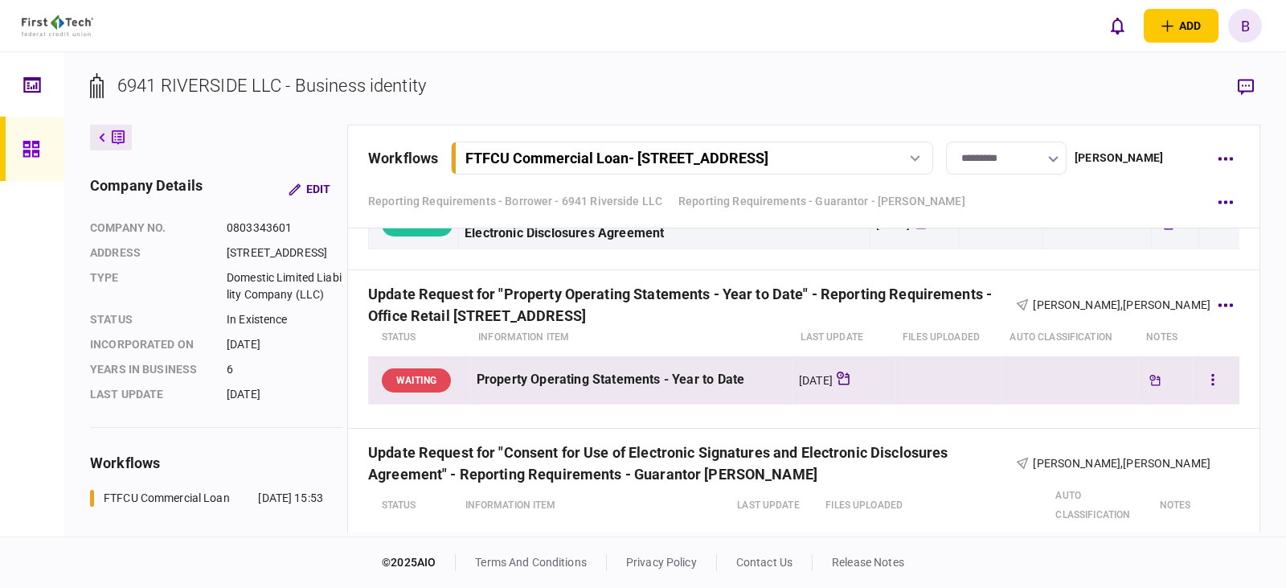
scroll to position [3135, 0]
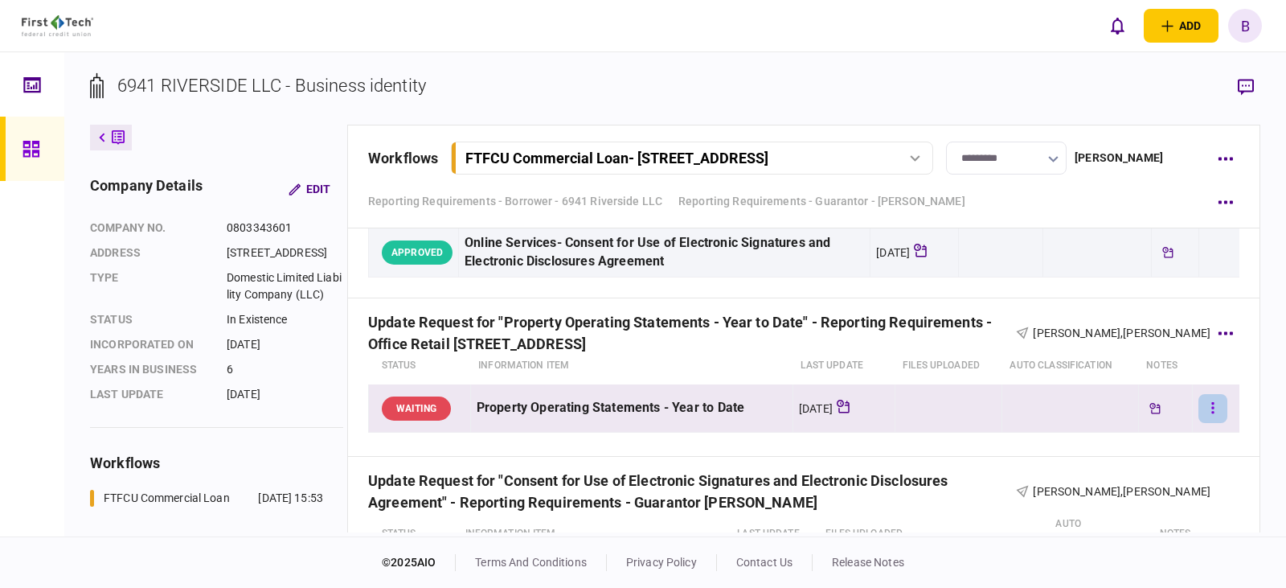
click at [1212, 406] on icon "button" at bounding box center [1213, 407] width 3 height 15
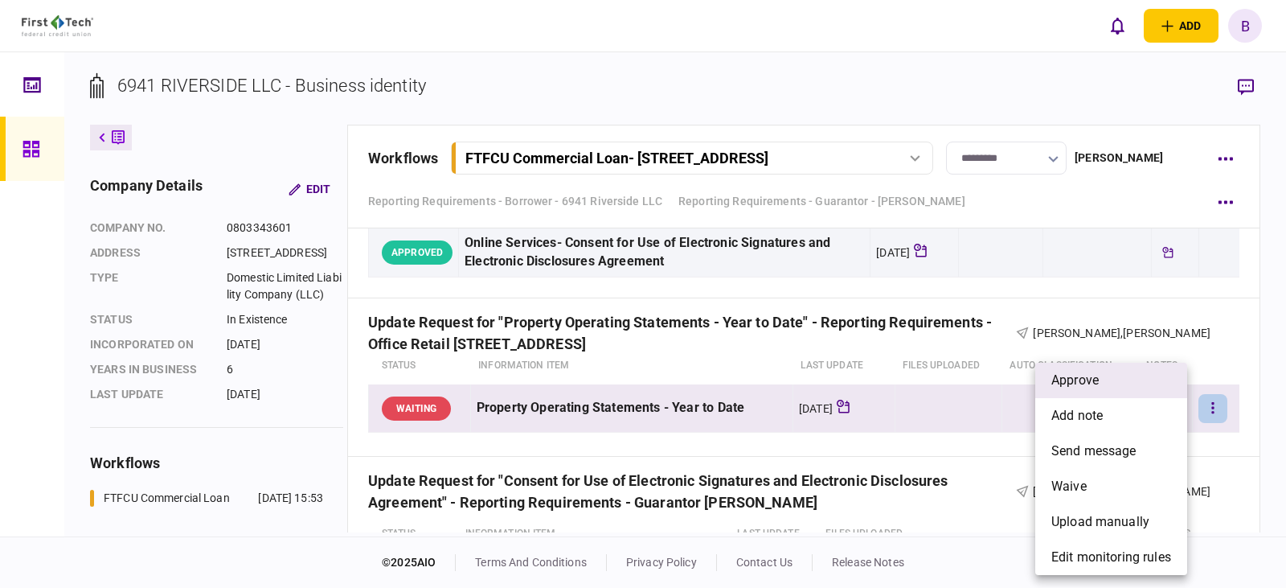
click at [1075, 379] on span "approve" at bounding box center [1075, 380] width 47 height 19
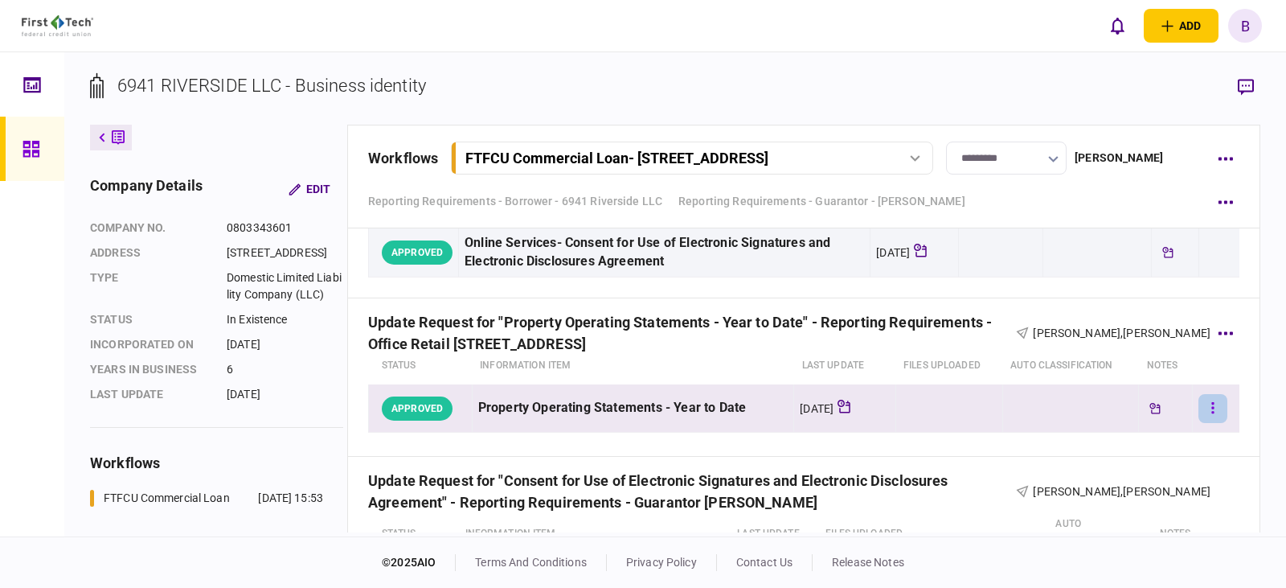
click at [1212, 412] on icon "button" at bounding box center [1213, 407] width 2 height 11
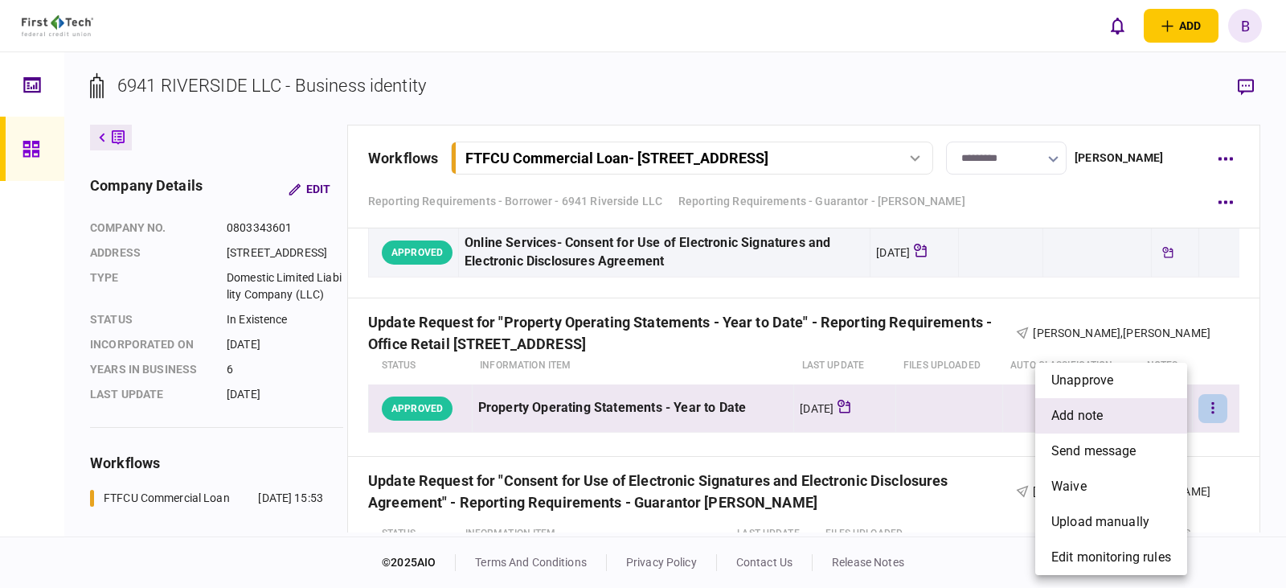
click at [1090, 417] on span "add note" at bounding box center [1077, 415] width 51 height 19
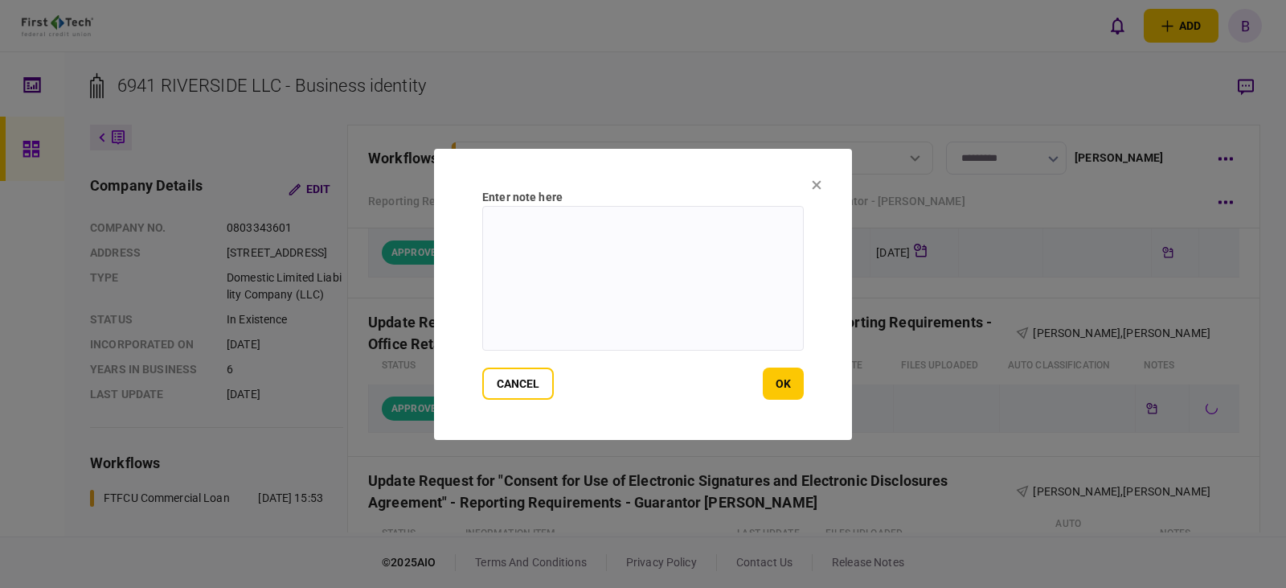
click at [578, 234] on textarea at bounding box center [643, 278] width 322 height 145
type textarea "**********"
click at [780, 383] on button "ok" at bounding box center [783, 383] width 41 height 32
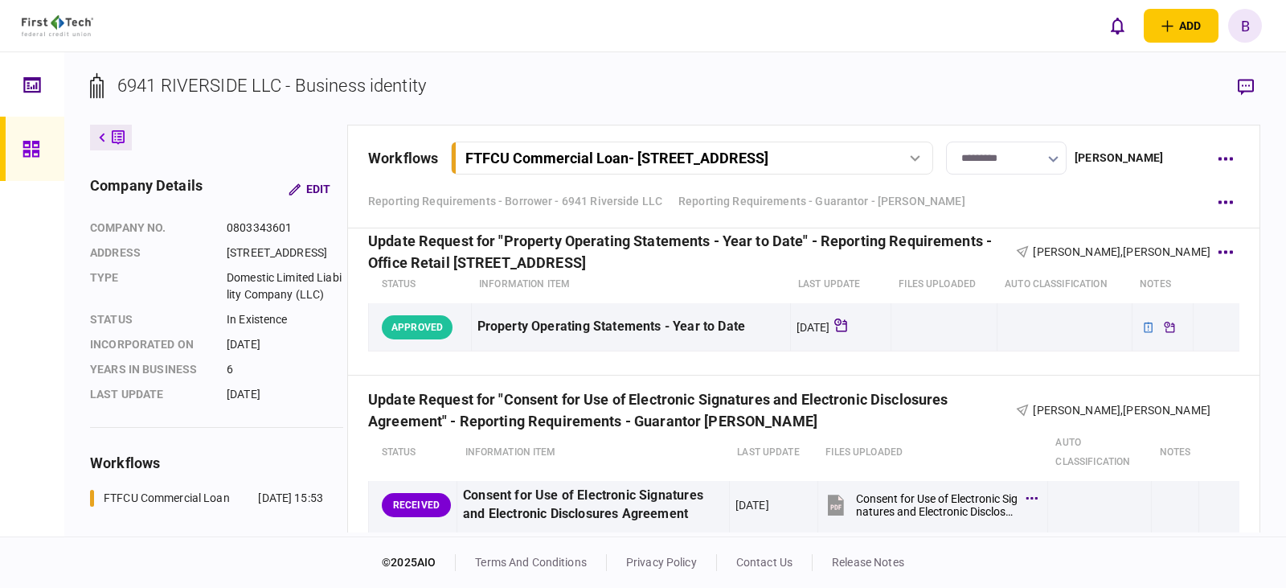
scroll to position [3296, 0]
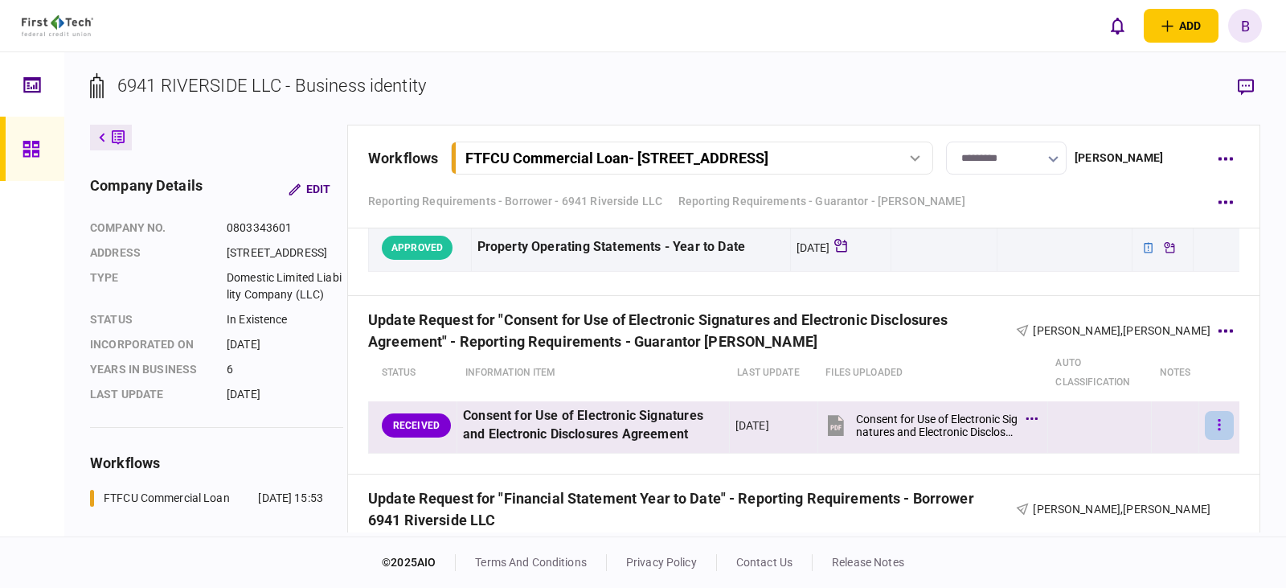
click at [1205, 426] on button "button" at bounding box center [1219, 425] width 29 height 29
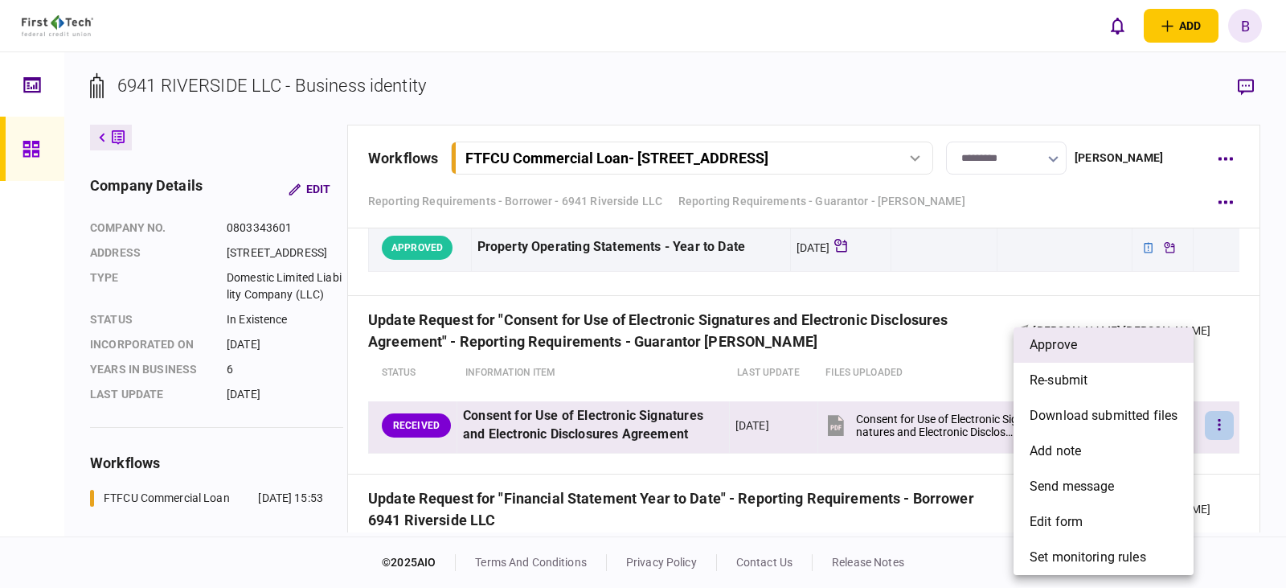
click at [1060, 345] on span "approve" at bounding box center [1053, 344] width 47 height 19
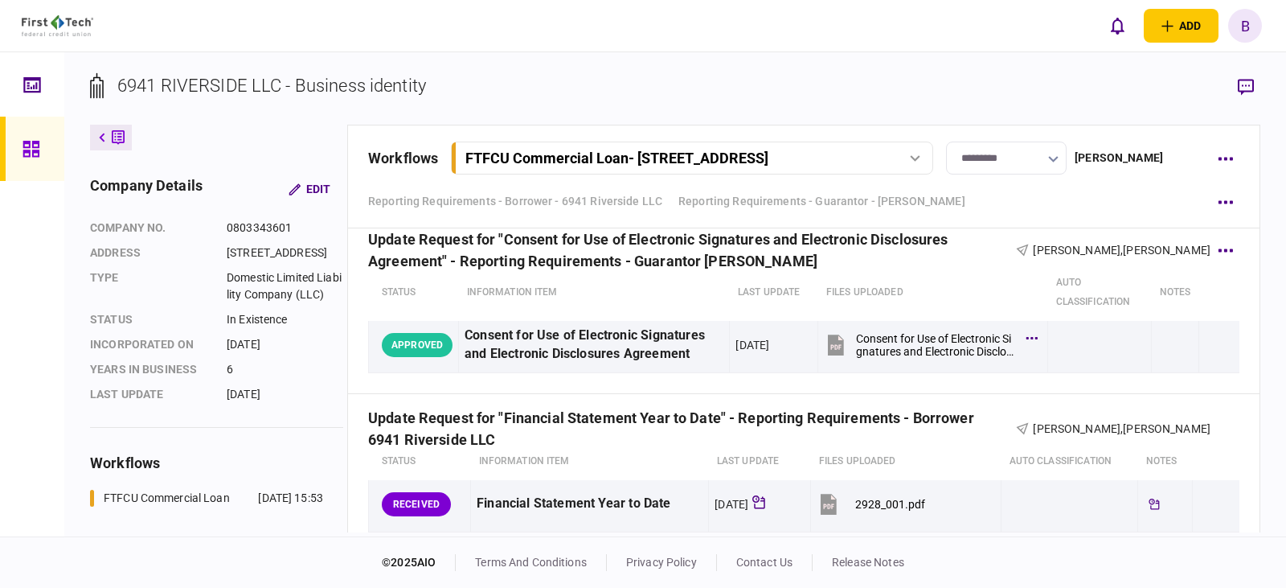
scroll to position [3457, 0]
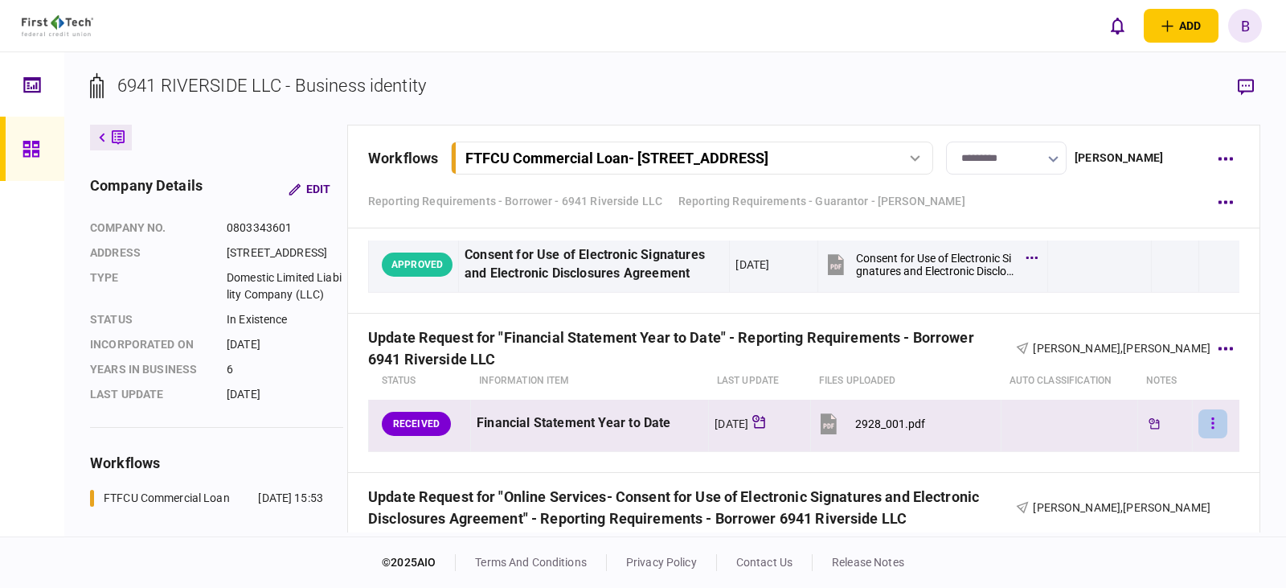
click at [1212, 423] on icon "button" at bounding box center [1213, 422] width 2 height 11
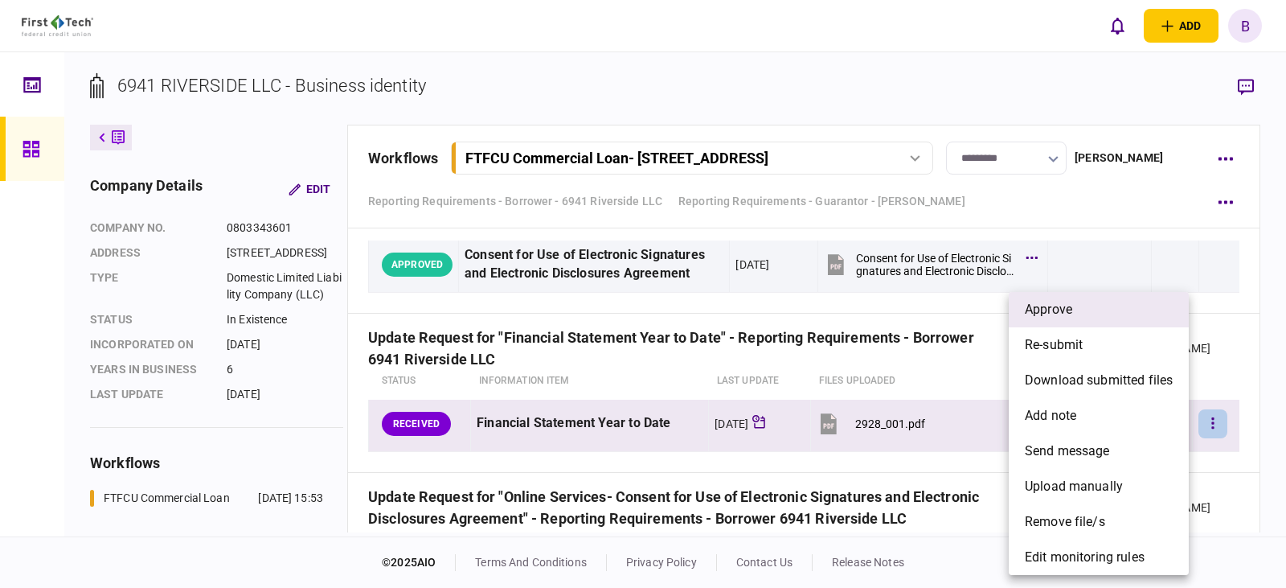
click at [1043, 309] on span "approve" at bounding box center [1048, 309] width 47 height 19
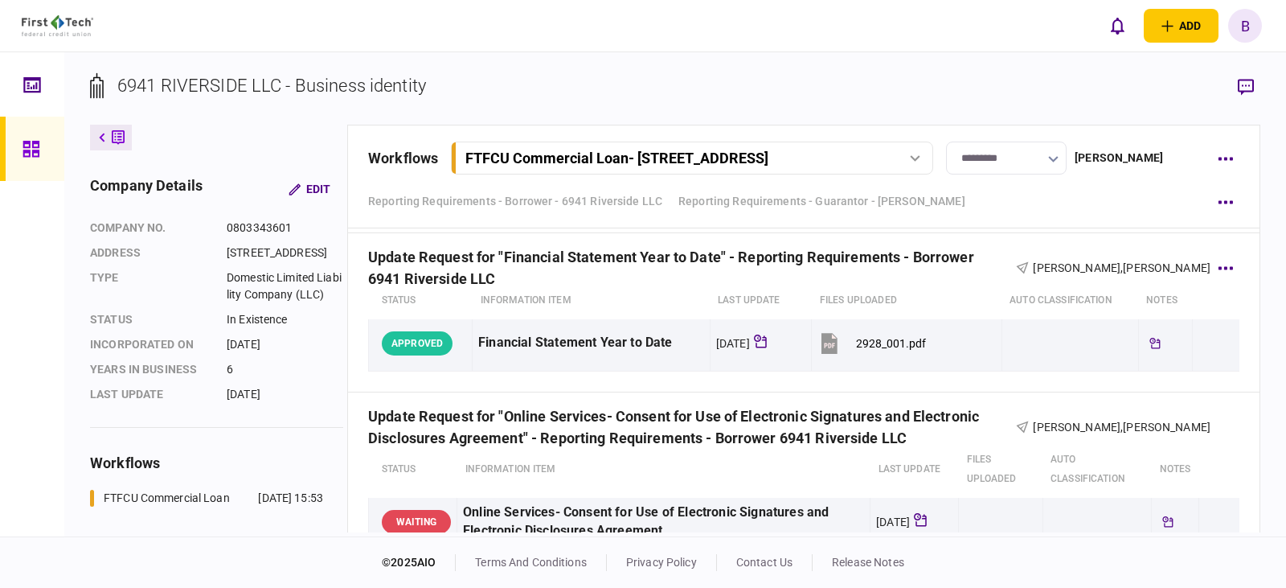
scroll to position [3618, 0]
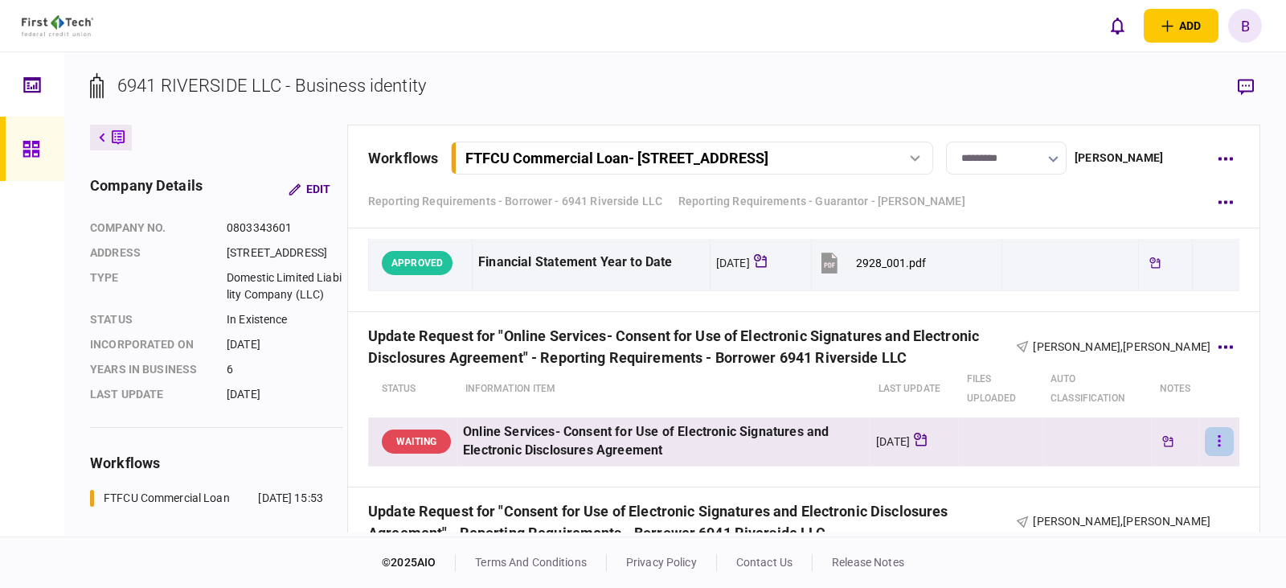
click at [1218, 439] on icon "button" at bounding box center [1219, 440] width 3 height 15
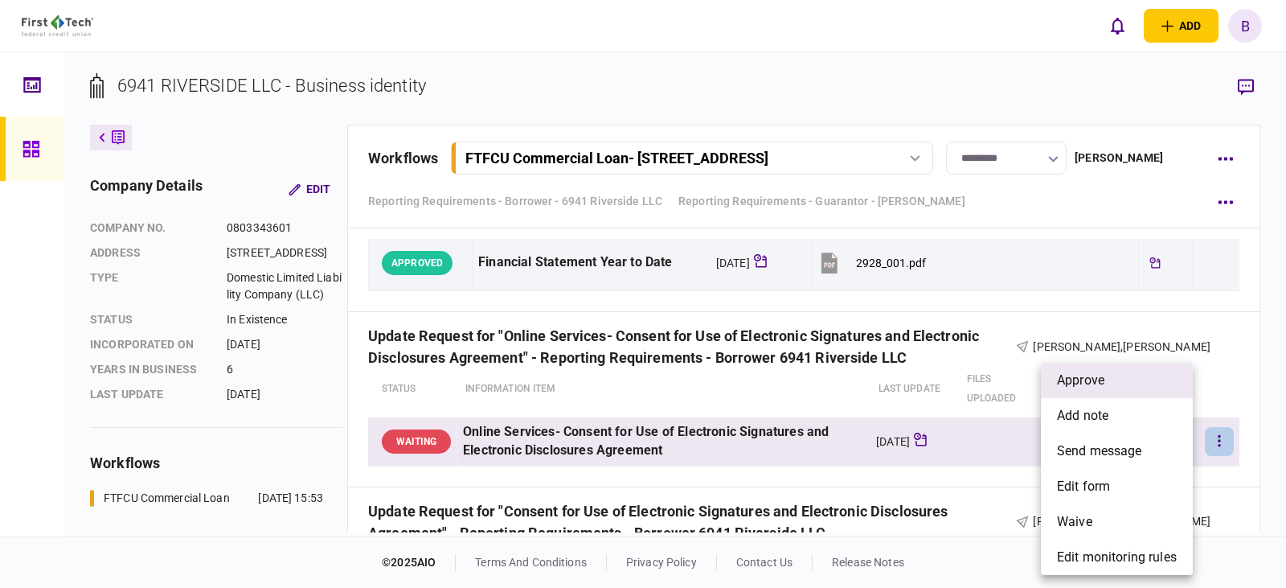
click at [1080, 380] on span "approve" at bounding box center [1080, 380] width 47 height 19
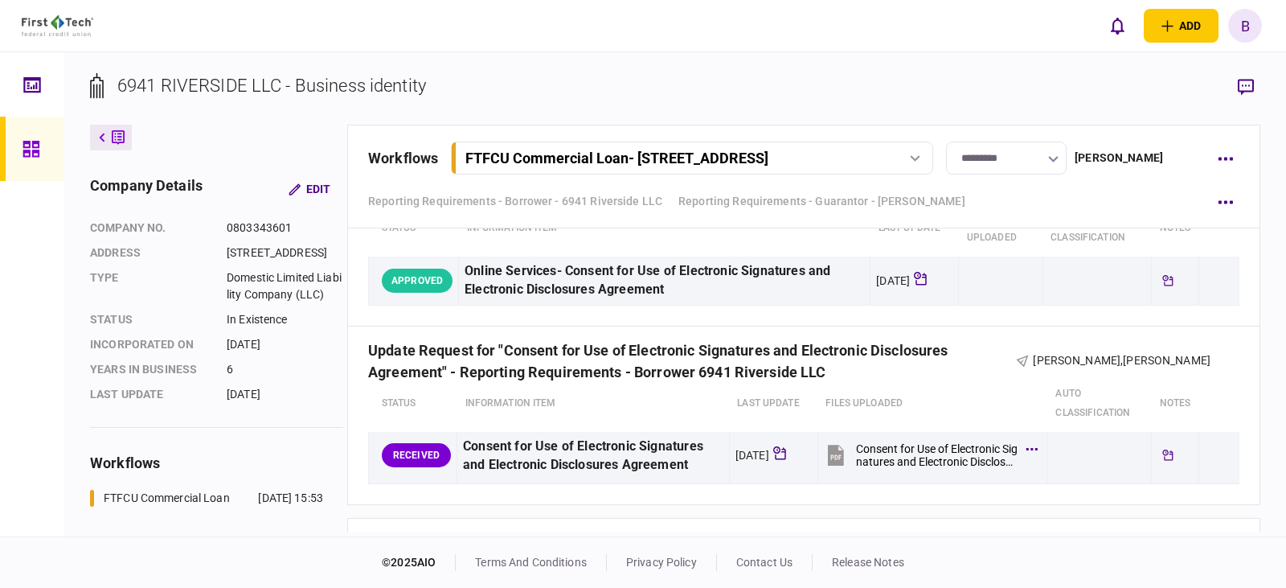
scroll to position [3859, 0]
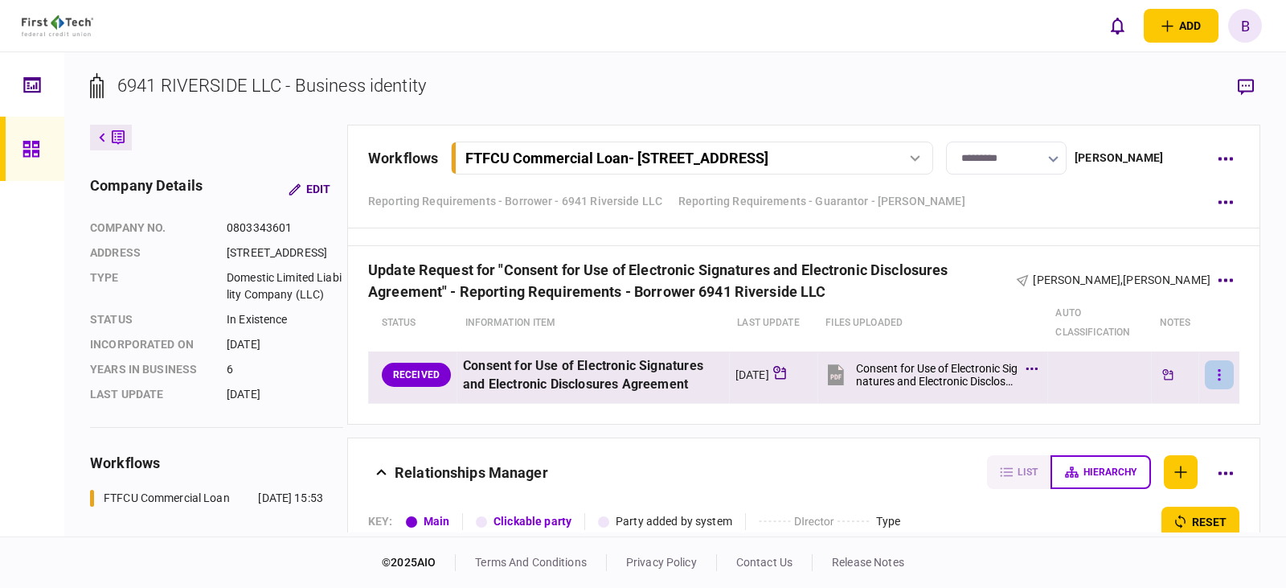
click at [1218, 379] on icon "button" at bounding box center [1219, 374] width 2 height 11
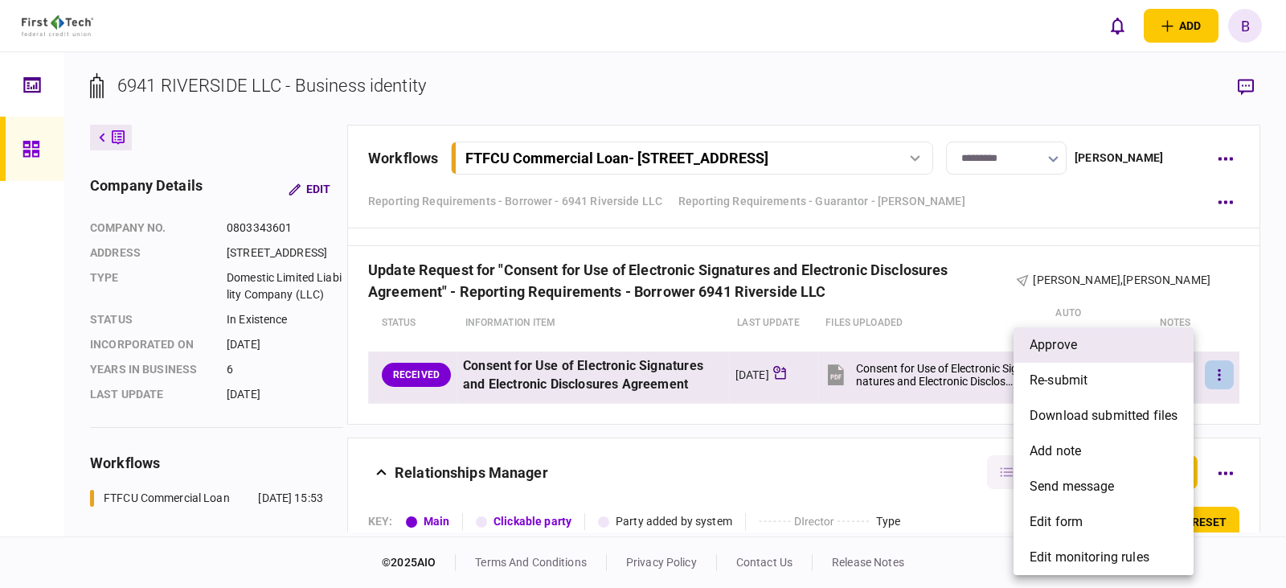
click at [1056, 342] on span "approve" at bounding box center [1053, 344] width 47 height 19
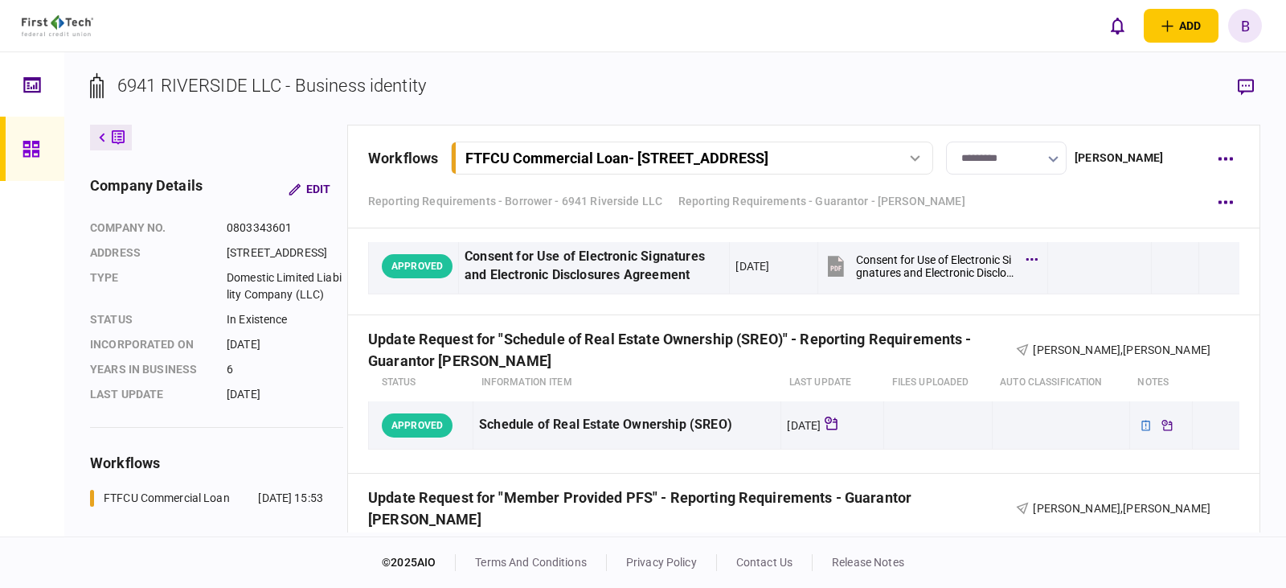
scroll to position [2653, 0]
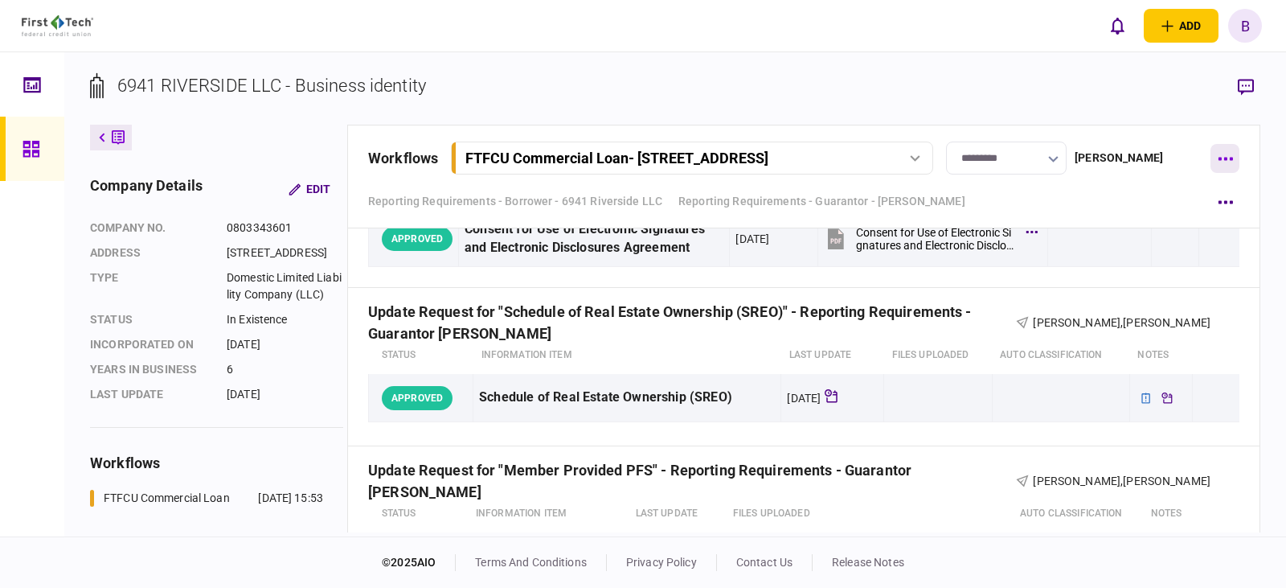
click at [1232, 158] on icon "button" at bounding box center [1225, 159] width 14 height 3
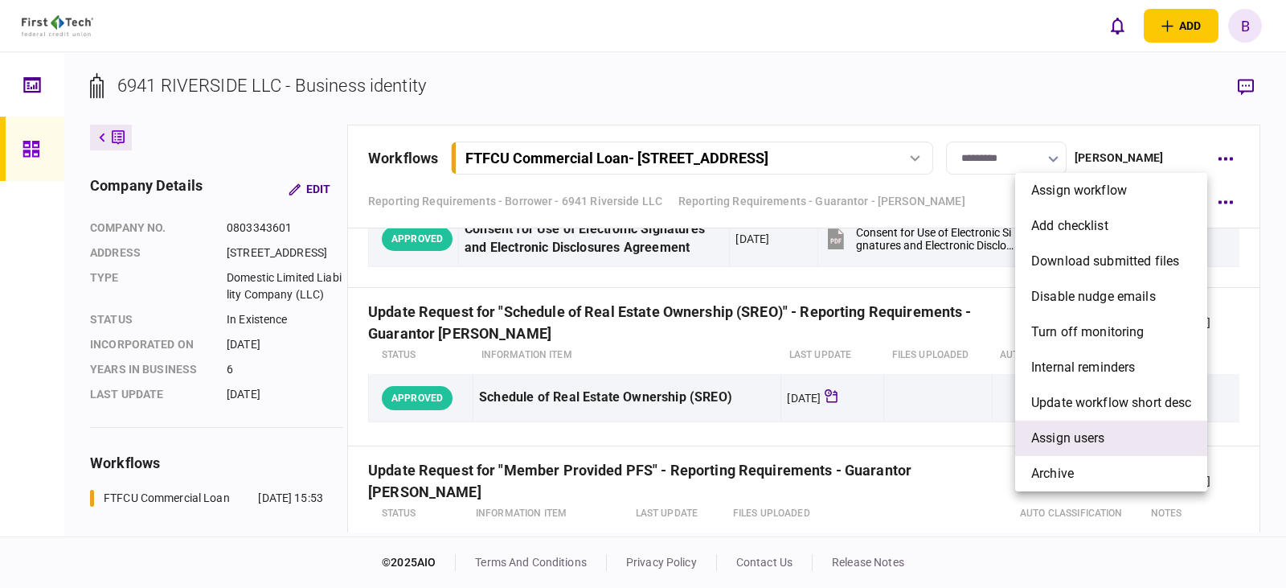
click at [1065, 441] on span "Assign users" at bounding box center [1068, 438] width 74 height 19
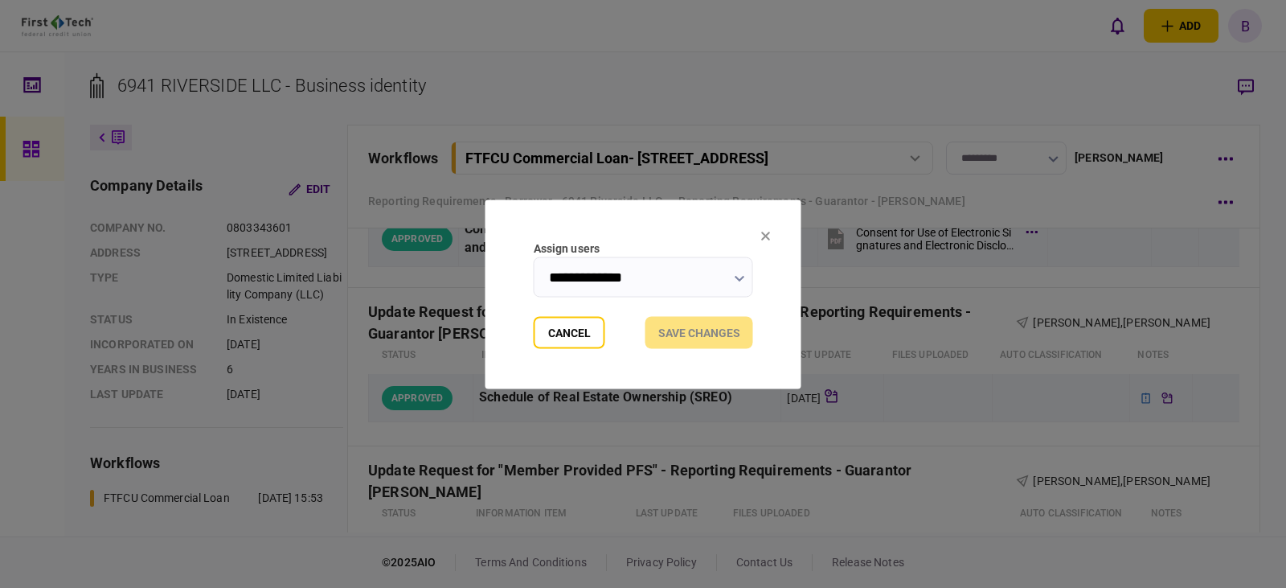
click at [740, 277] on icon "button" at bounding box center [740, 278] width 10 height 6
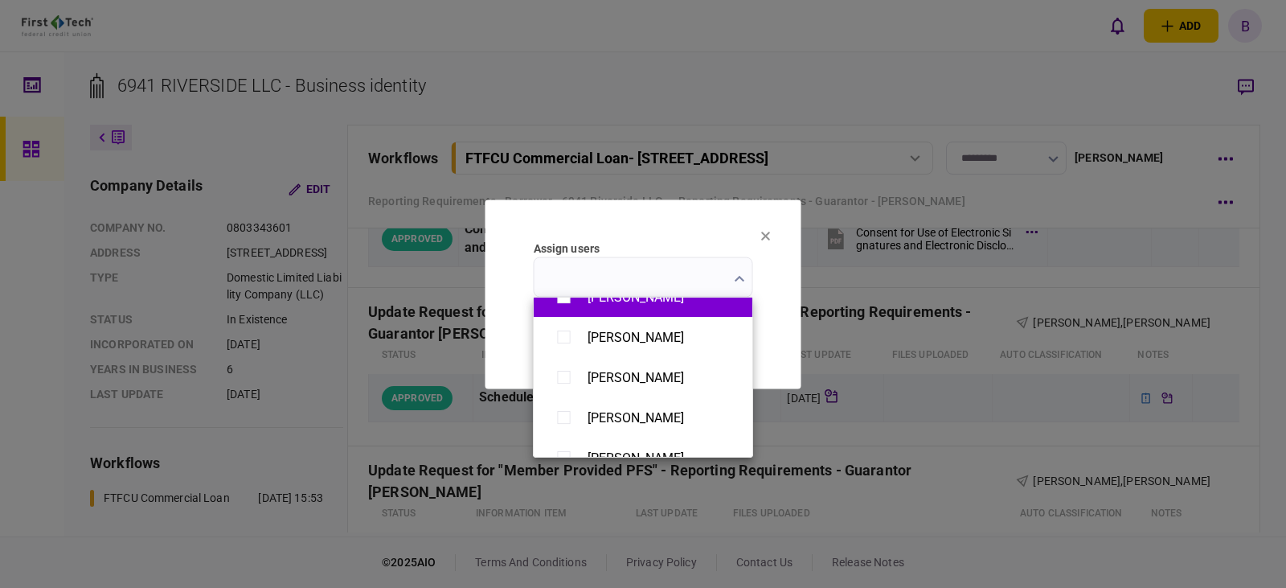
scroll to position [1328, 0]
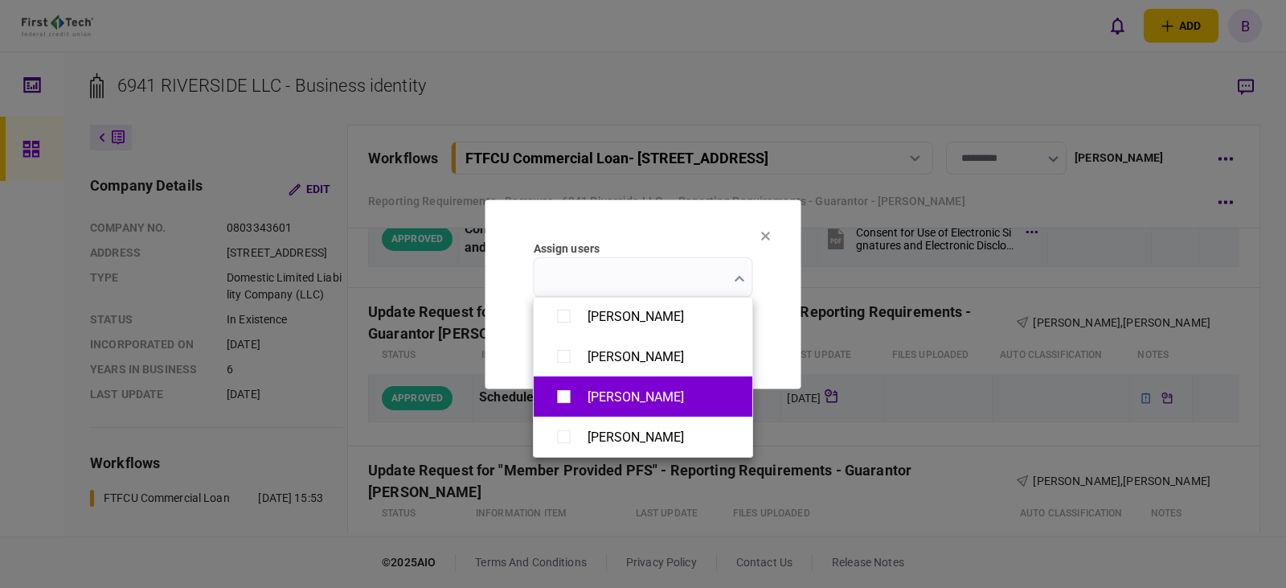
type input "**********"
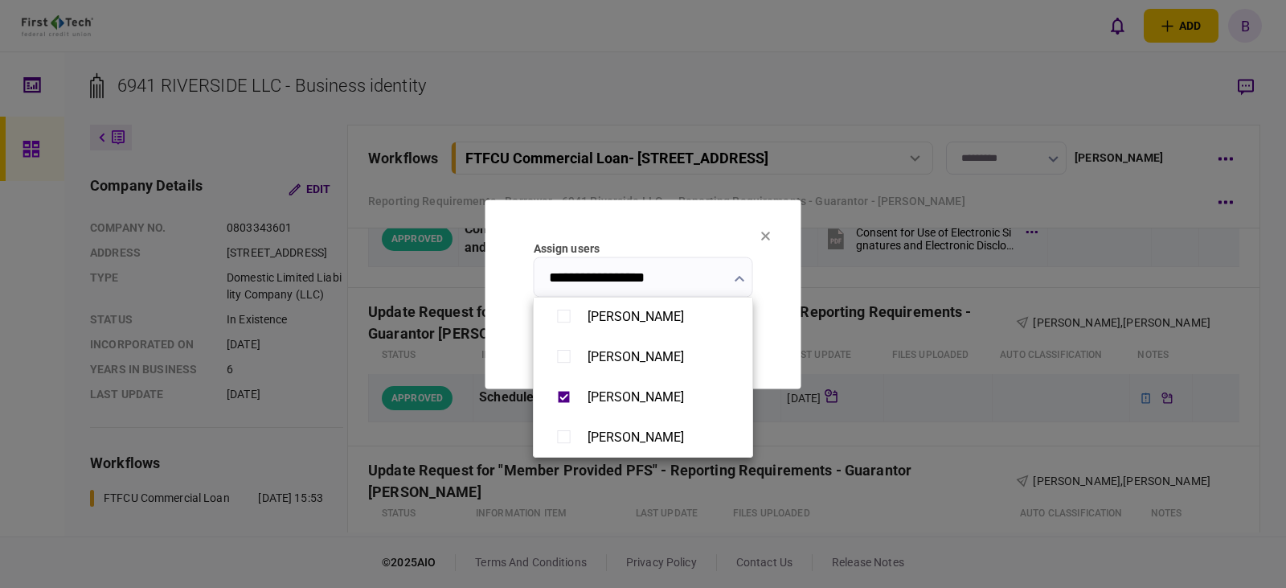
click at [501, 342] on div at bounding box center [643, 294] width 1286 height 588
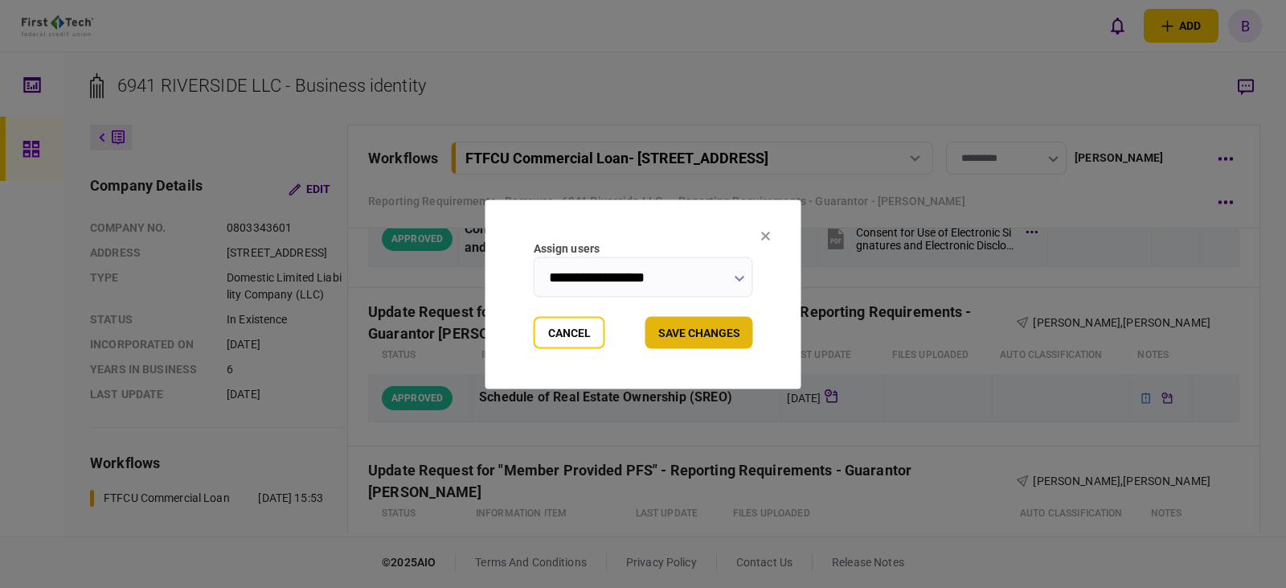
click at [695, 332] on button "Save changes" at bounding box center [700, 332] width 108 height 32
